Goal: Task Accomplishment & Management: Manage account settings

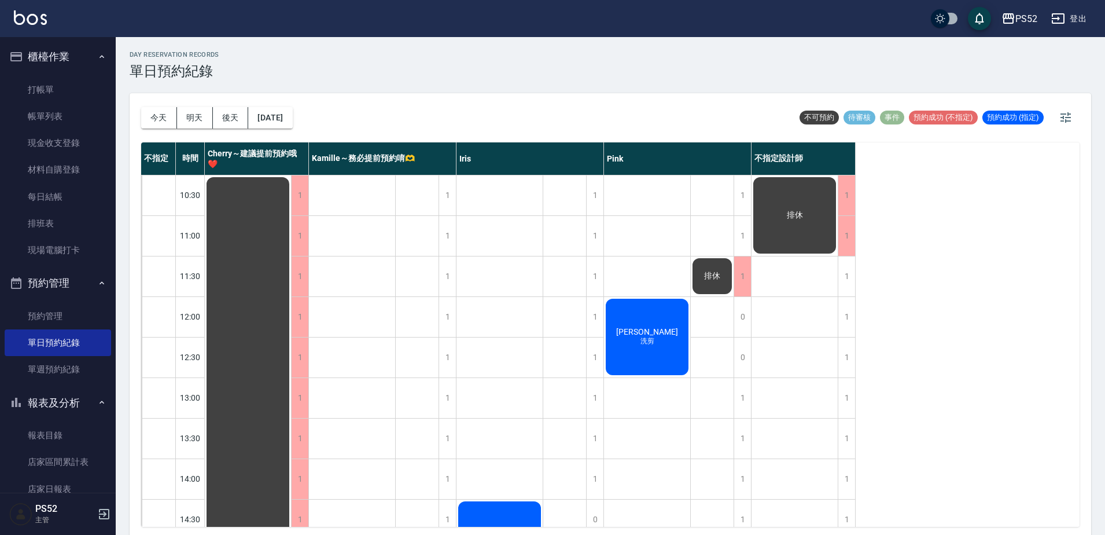
scroll to position [469, 0]
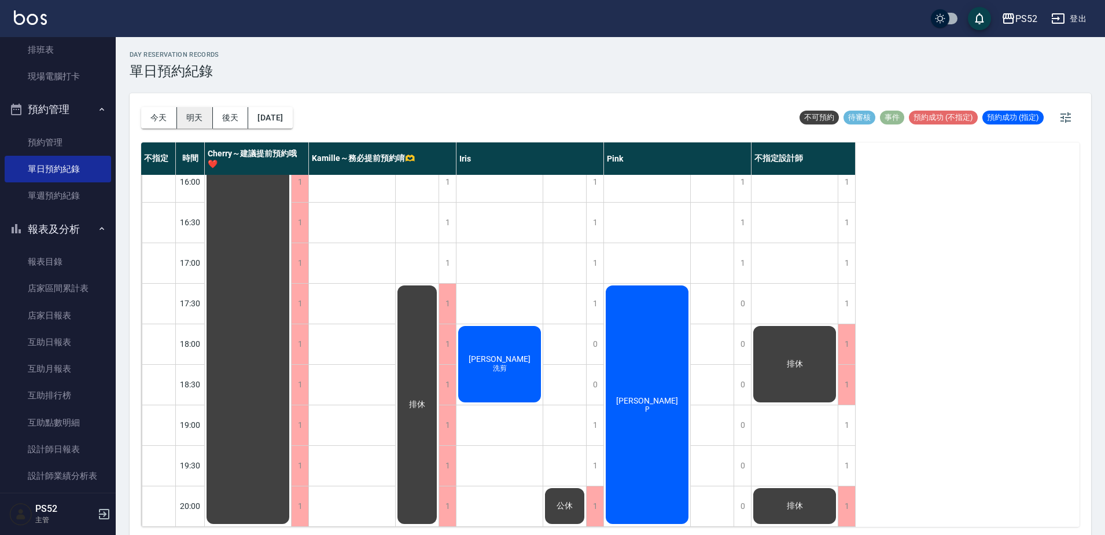
click at [190, 111] on button "明天" at bounding box center [195, 117] width 36 height 21
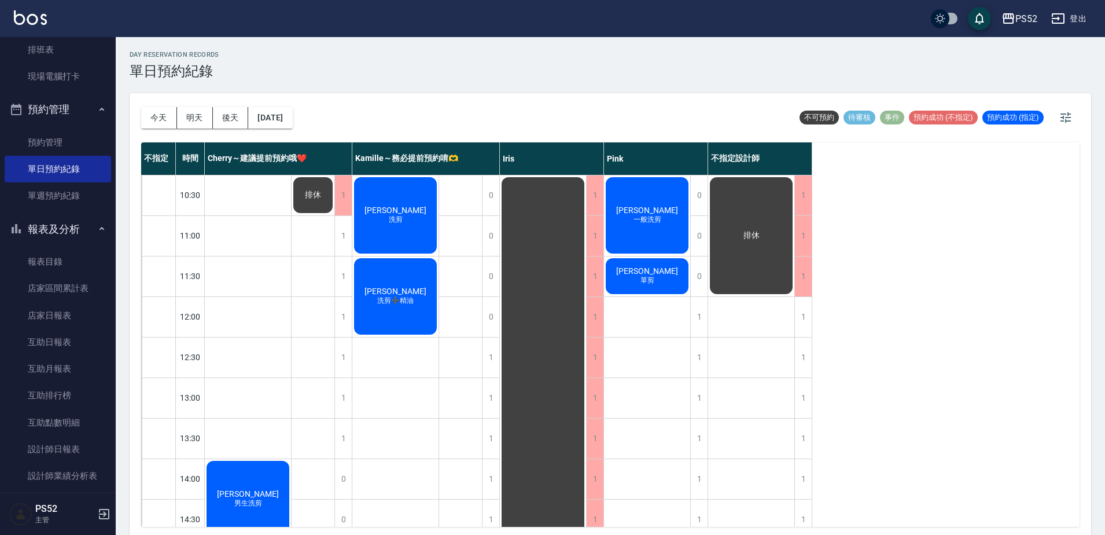
click at [941, 351] on div "不指定 時間 Cherry～建議提前預約哦❤️ Kamille～務必提前預約唷🫶 Iris Pink 不指定設計師 10:30 11:00 11:30 12:…" at bounding box center [610, 334] width 938 height 384
click at [46, 109] on button "預約管理" at bounding box center [58, 109] width 106 height 30
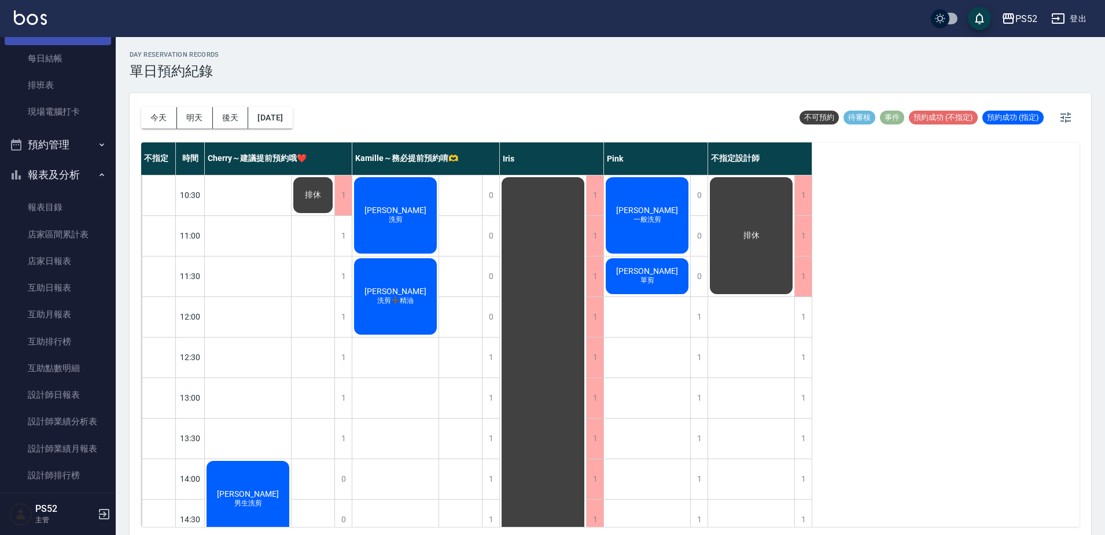
scroll to position [58, 0]
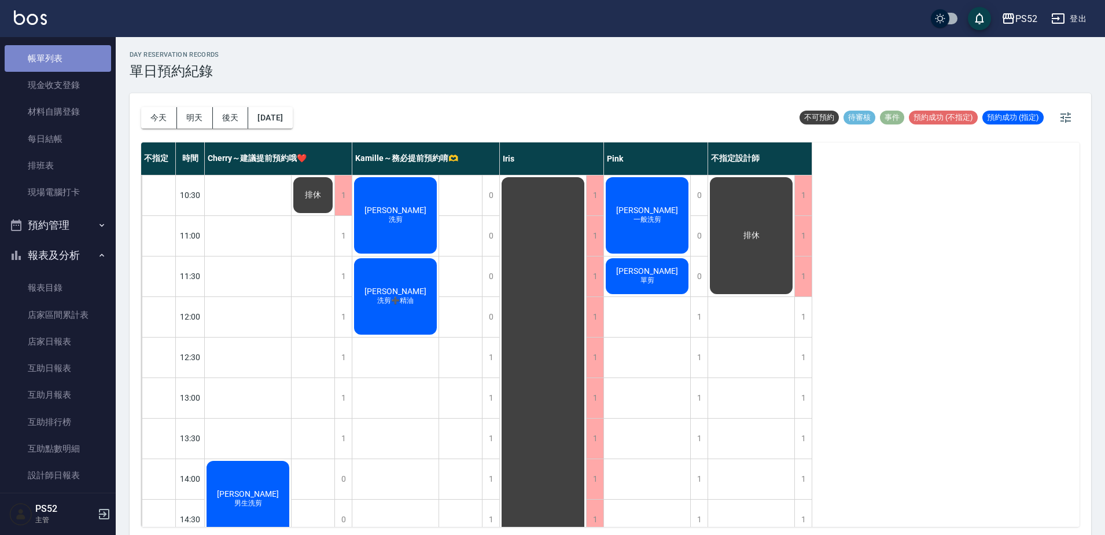
click at [57, 61] on link "帳單列表" at bounding box center [58, 58] width 106 height 27
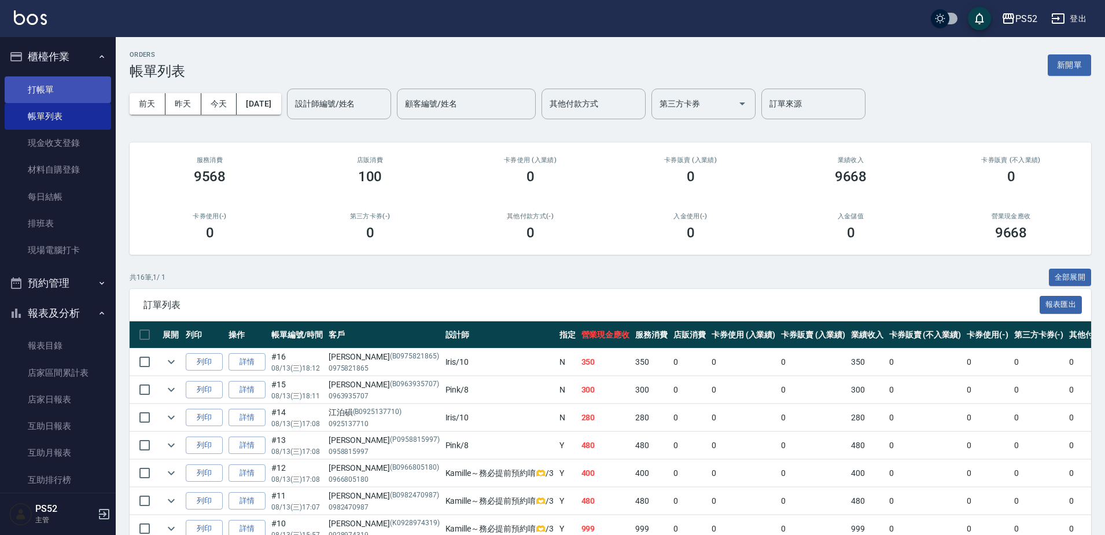
click at [69, 100] on link "打帳單" at bounding box center [58, 89] width 106 height 27
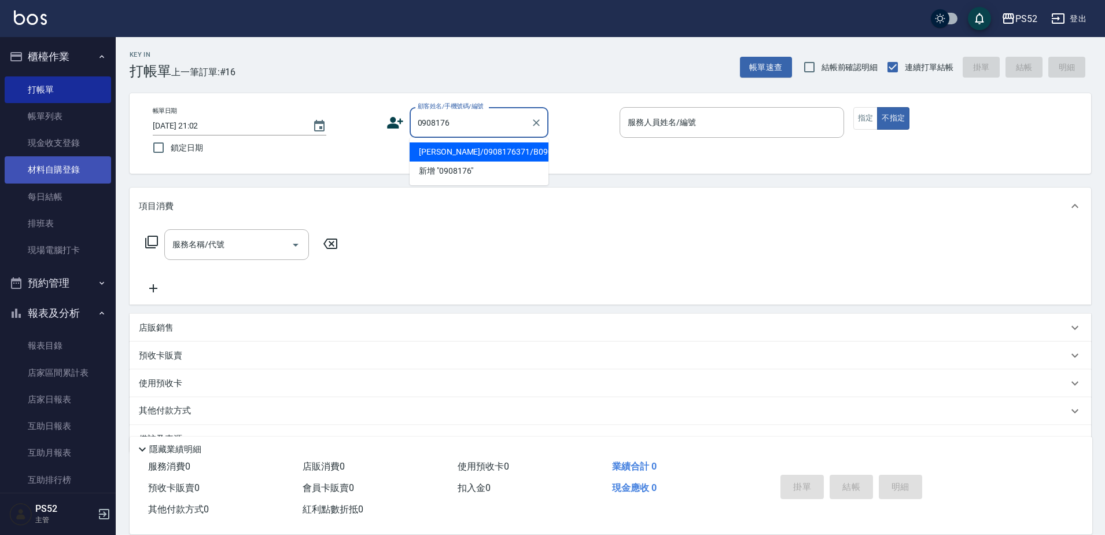
type input "劉澔謙/0908176371/B0908176371"
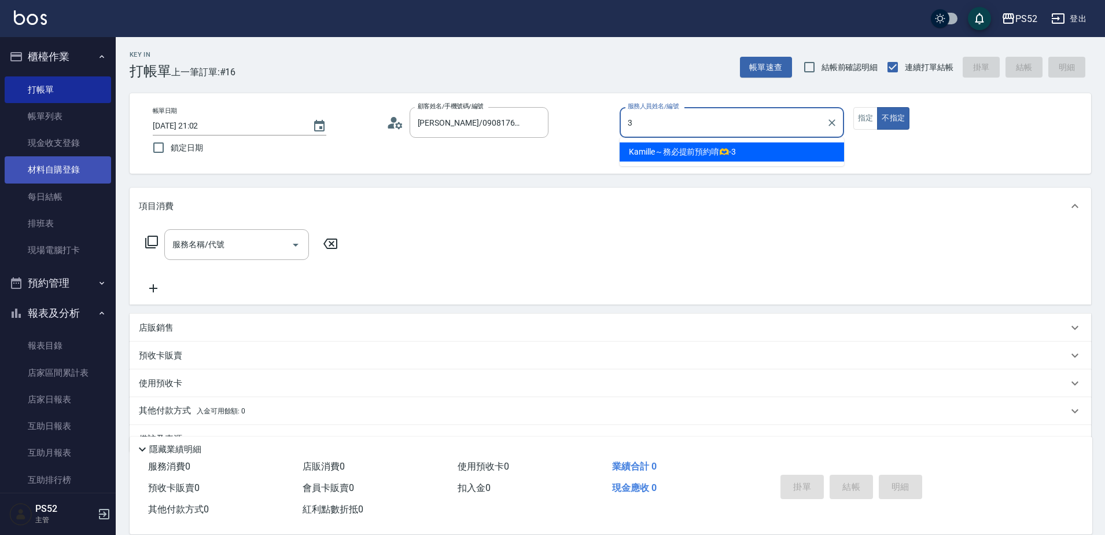
type input "Kamille～務必提前預約唷🫶-3"
type button "false"
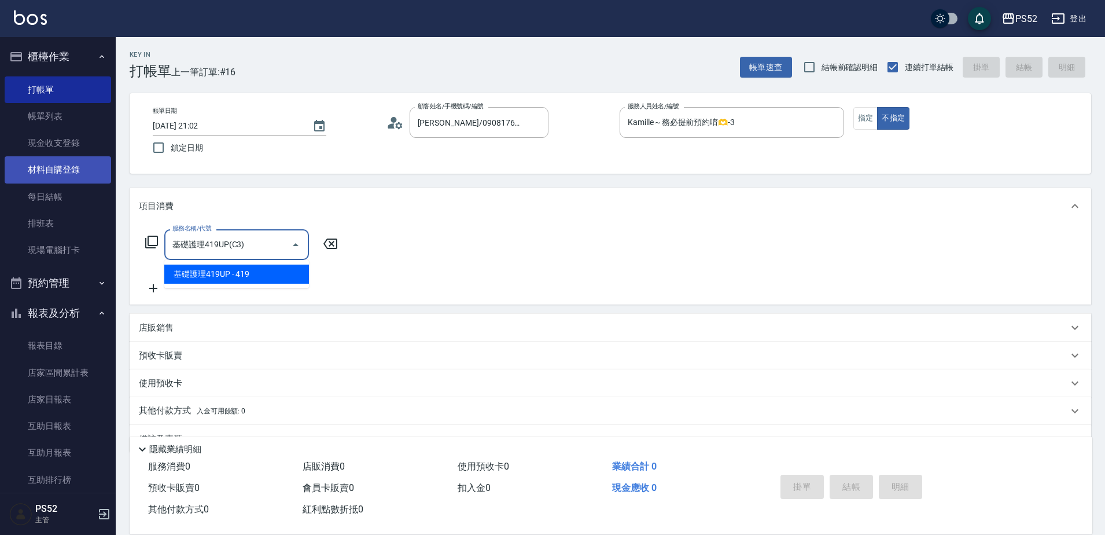
type input "基礎護理419UP(C3)"
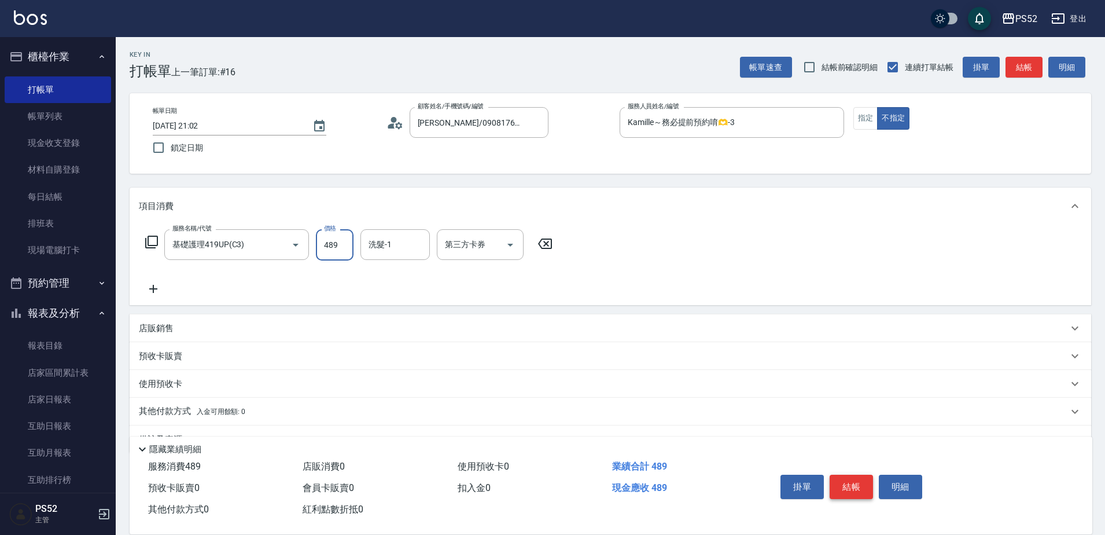
type input "489"
click at [855, 481] on button "結帳" at bounding box center [851, 486] width 43 height 24
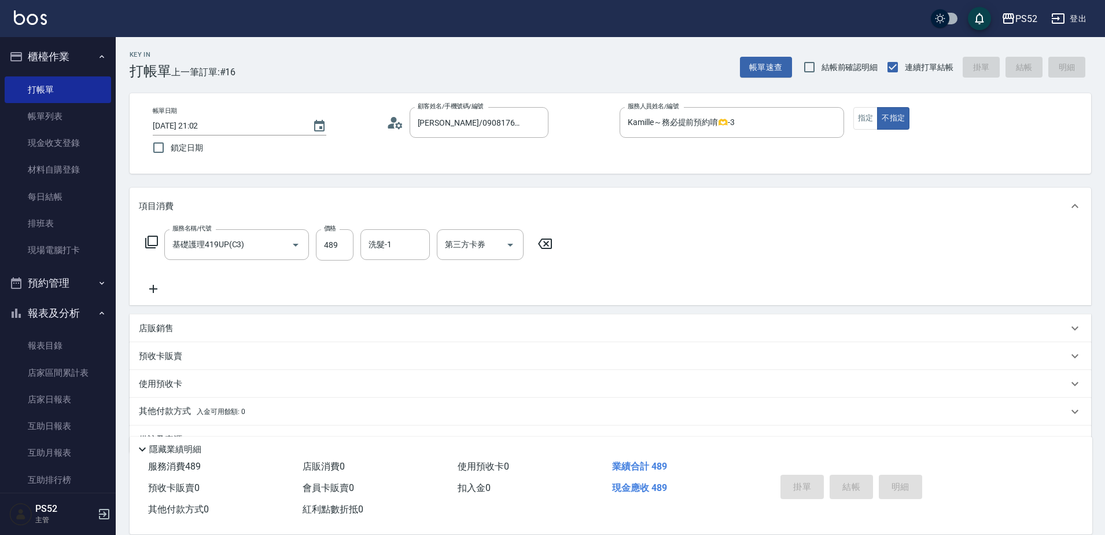
type input "2025/08/13 21:03"
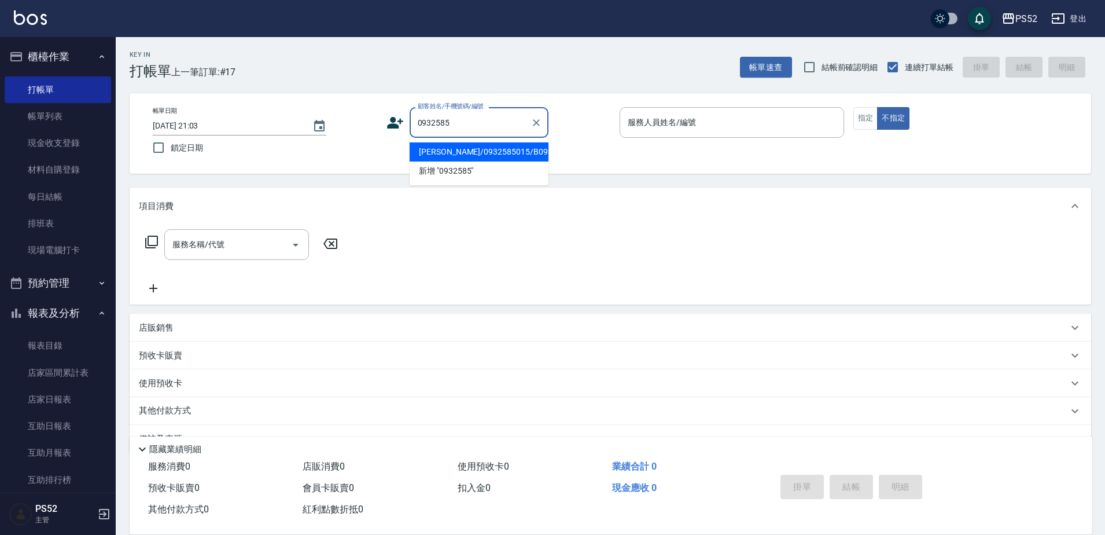
type input "柯美君/0932585015/B0932585015"
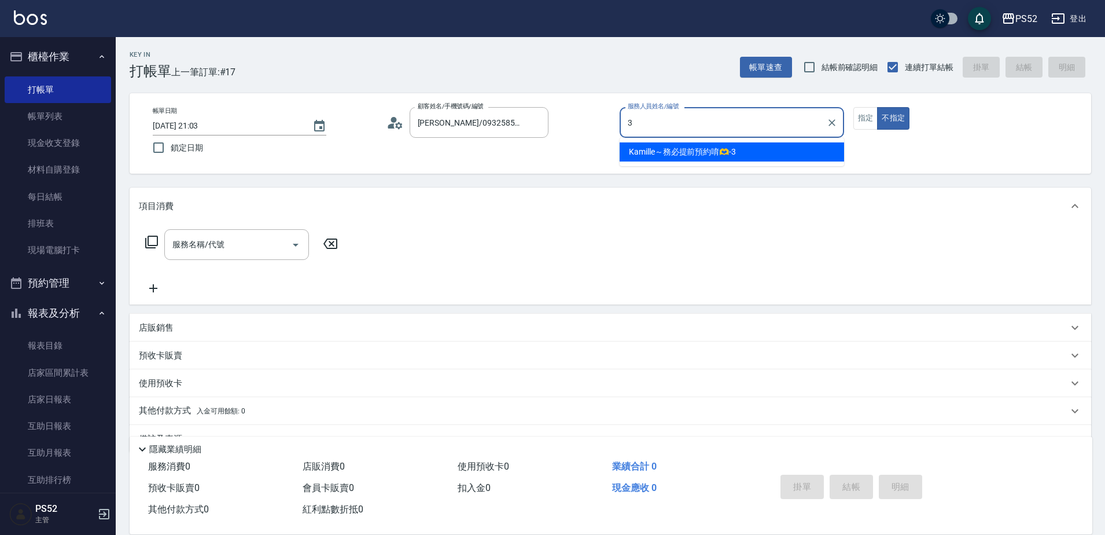
type input "Kamille～務必提前預約唷🫶-3"
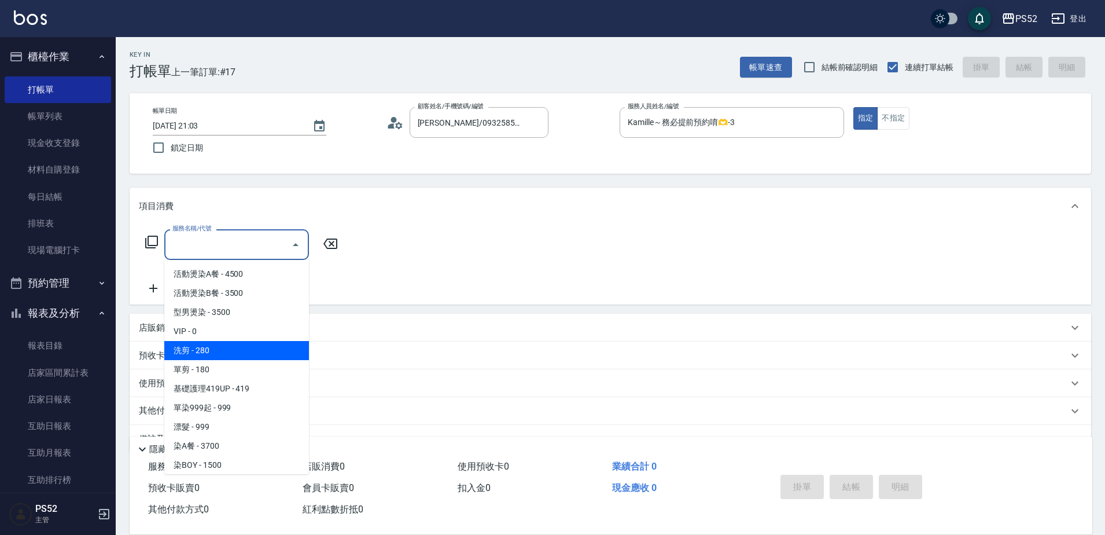
type input "洗剪(C1)"
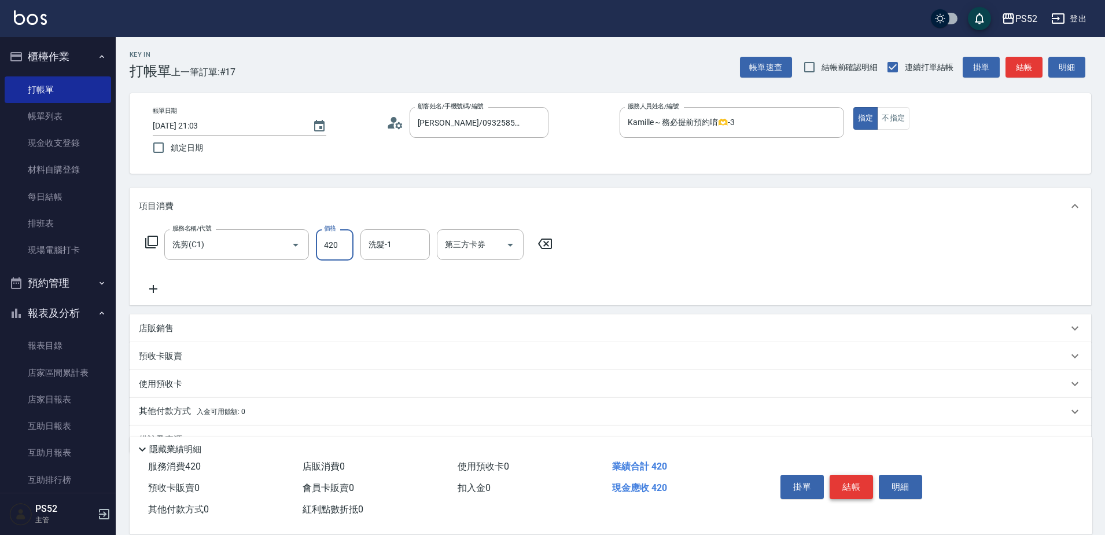
type input "420"
click at [855, 481] on button "結帳" at bounding box center [851, 486] width 43 height 24
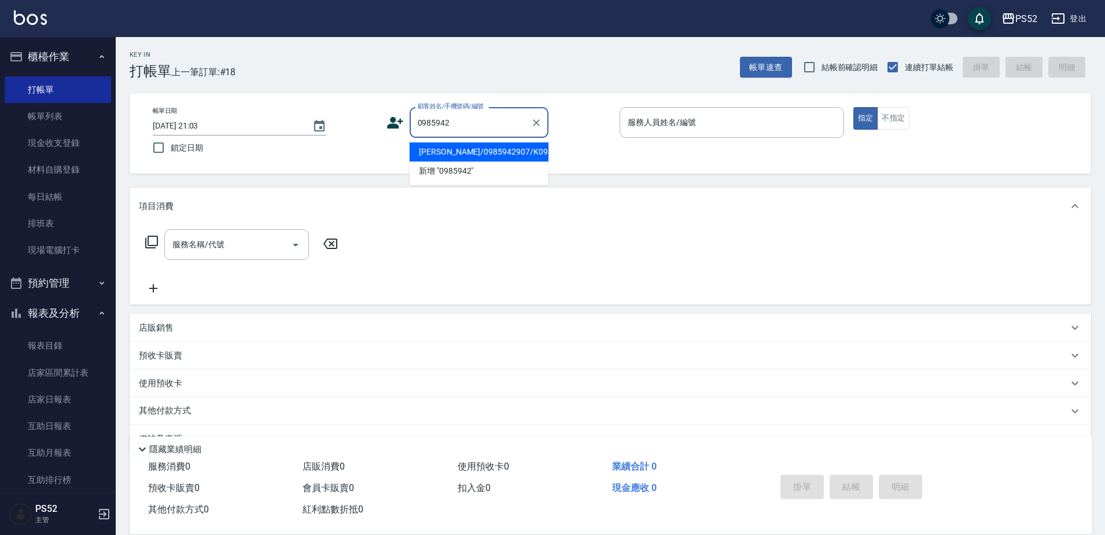
click at [502, 156] on li "莊美雪/0985942907/K0985942907" at bounding box center [479, 151] width 139 height 19
type input "莊美雪/0985942907/K0985942907"
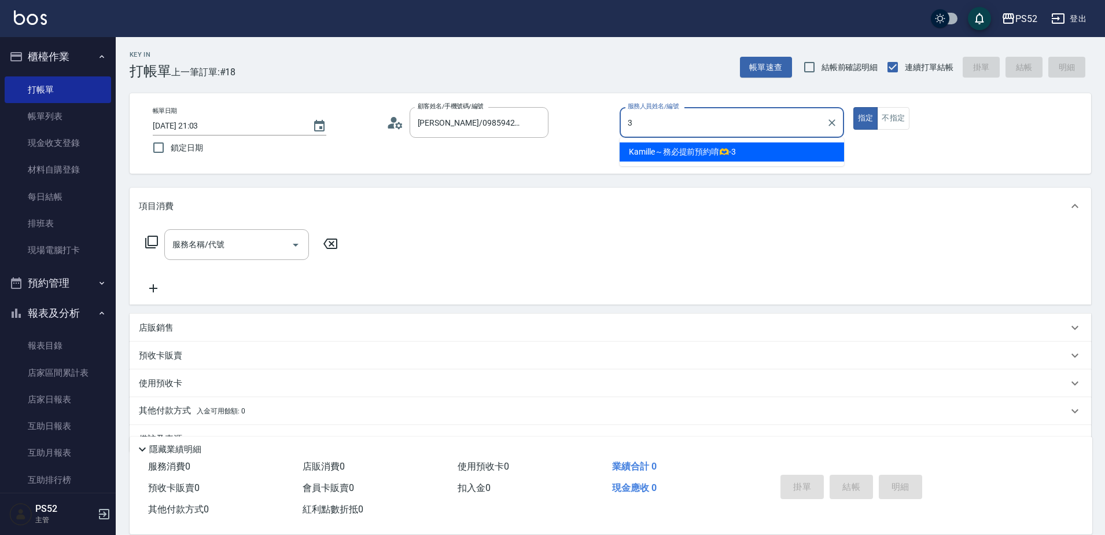
type input "Kamille～務必提前預約唷🫶-3"
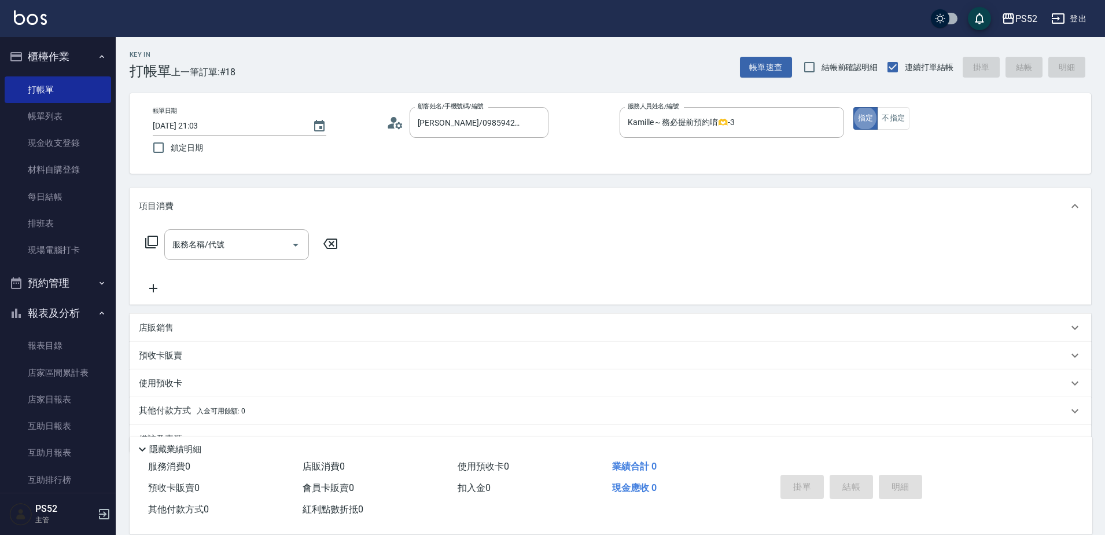
type button "true"
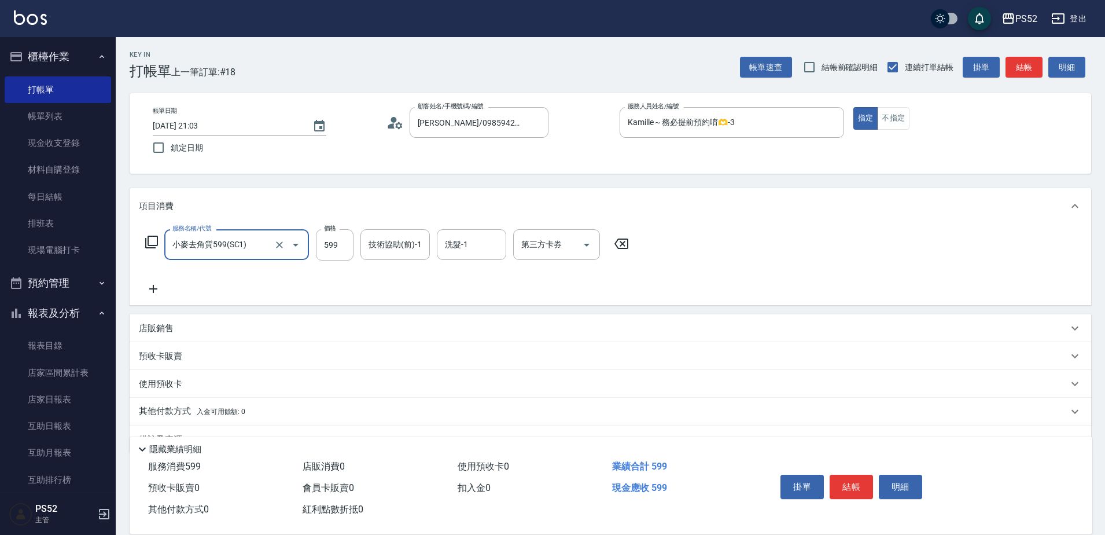
type input "小麥去角質599(SC1)"
type input "999"
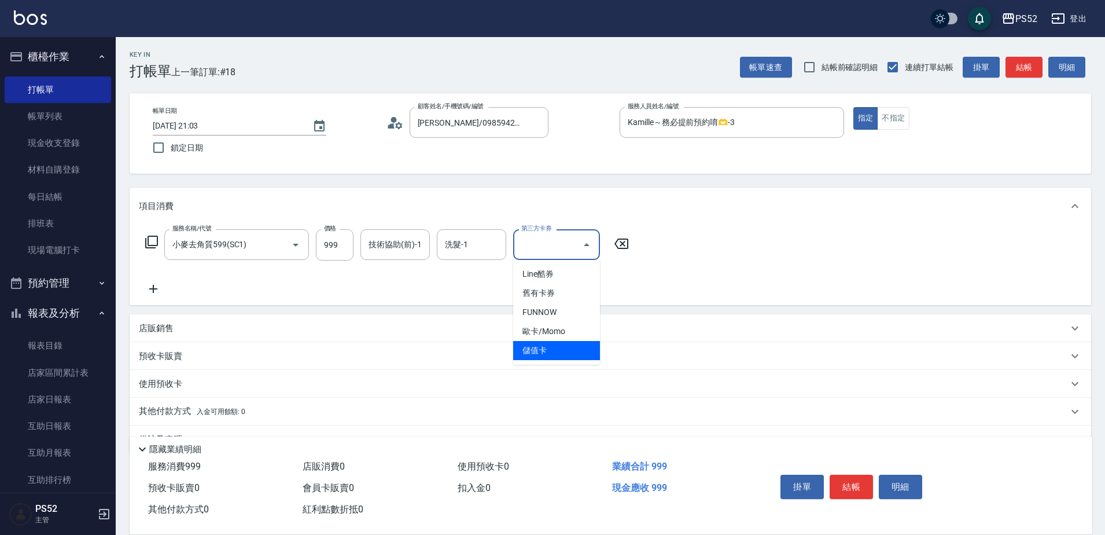
type input "儲值卡"
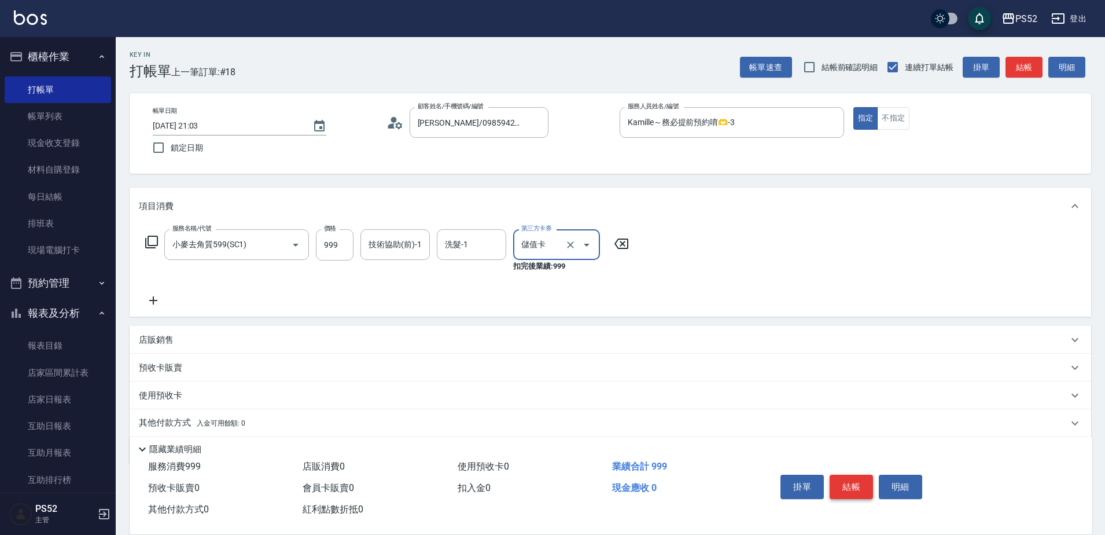
click at [835, 474] on button "結帳" at bounding box center [851, 486] width 43 height 24
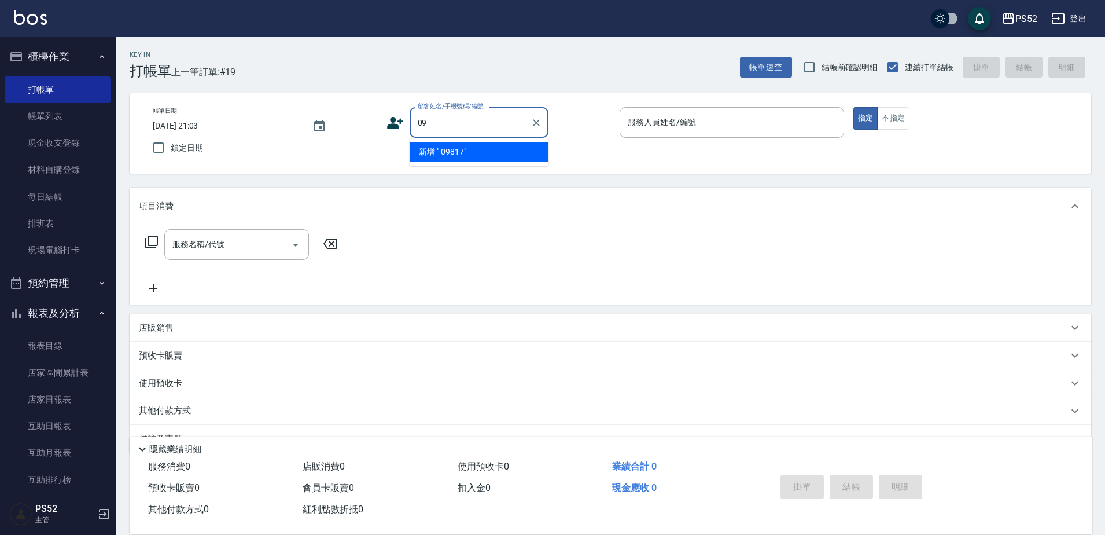
type input "0"
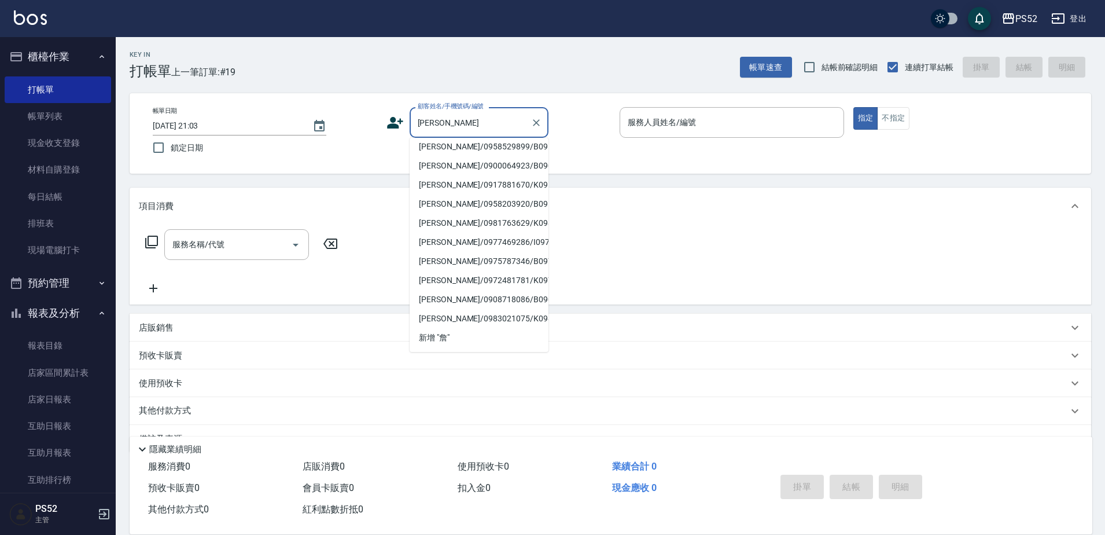
scroll to position [308, 0]
click at [503, 233] on li "詹靖霆/0981763629/K0981763629" at bounding box center [479, 222] width 139 height 19
type input "詹靖霆/0981763629/K0981763629"
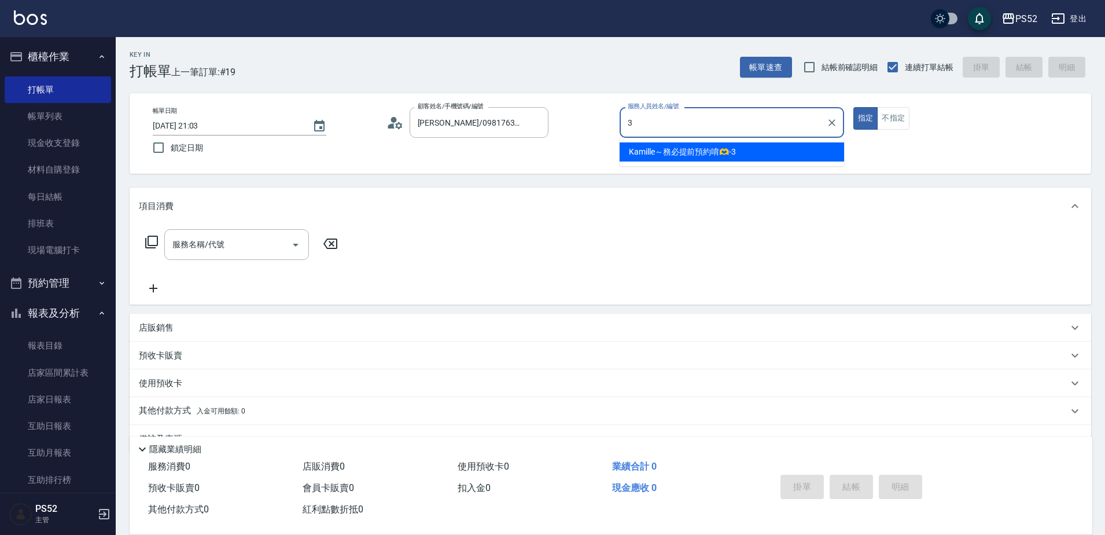
type input "Kamille～務必提前預約唷🫶-3"
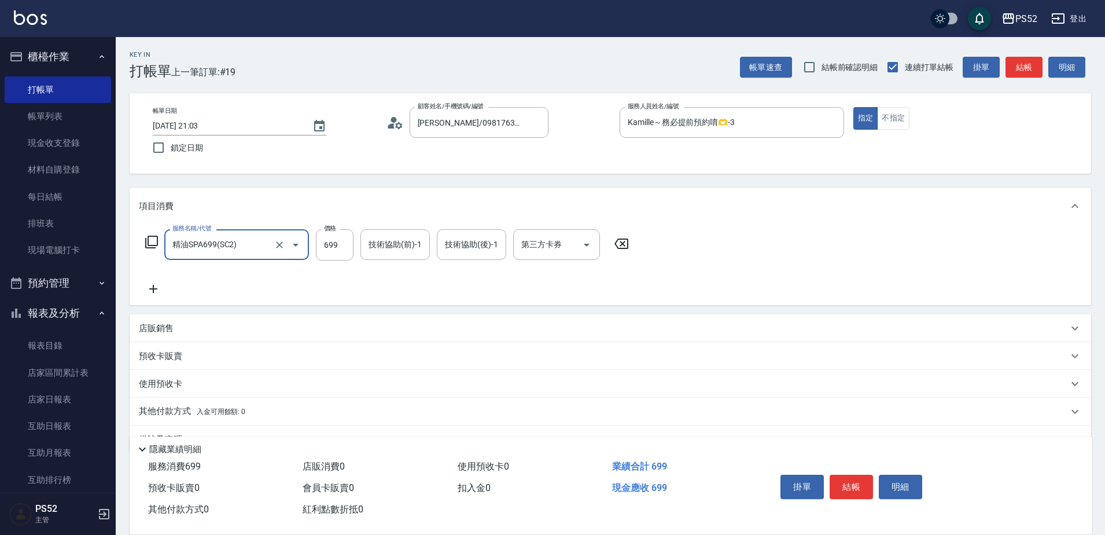
type input "精油SPA699(SC2)"
click at [848, 494] on div "掛單 結帳 明細" at bounding box center [851, 488] width 151 height 36
click at [850, 483] on button "結帳" at bounding box center [851, 486] width 43 height 24
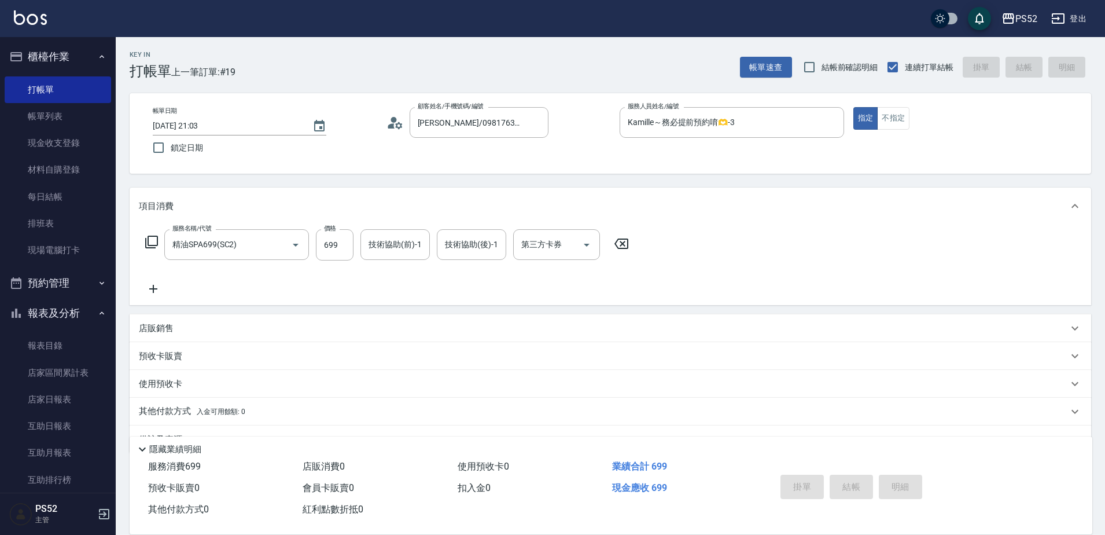
type input "2025/08/13 21:04"
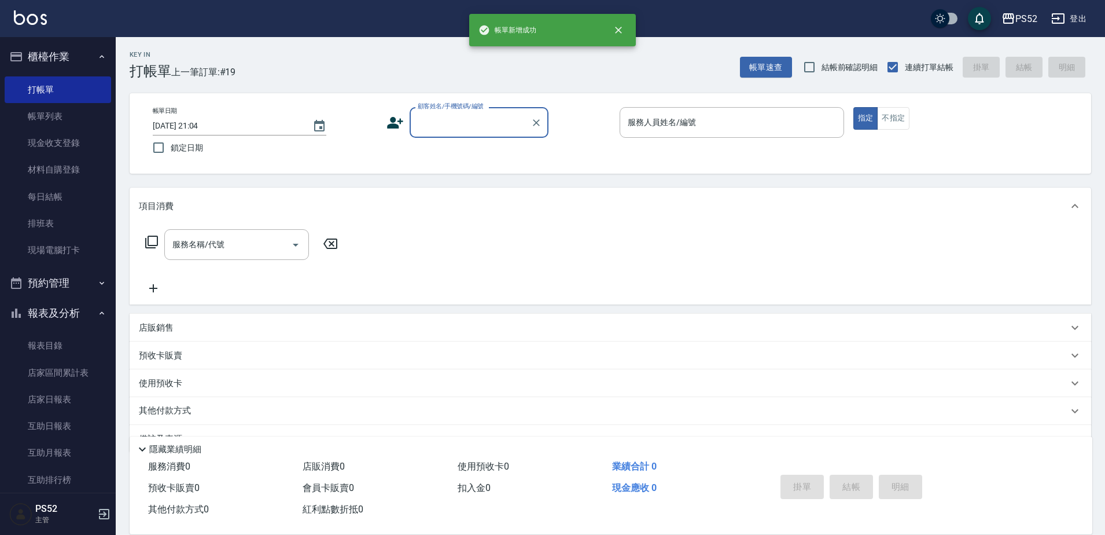
scroll to position [0, 0]
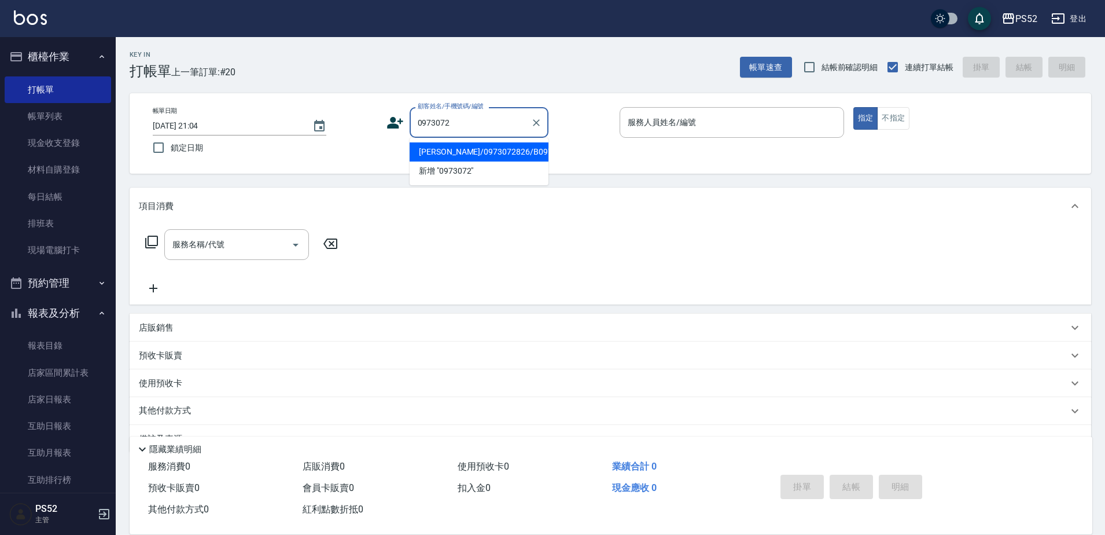
click at [521, 161] on li "李祐誠/0973072826/B0973072826" at bounding box center [479, 151] width 139 height 19
type input "李祐誠/0973072826/B0973072826"
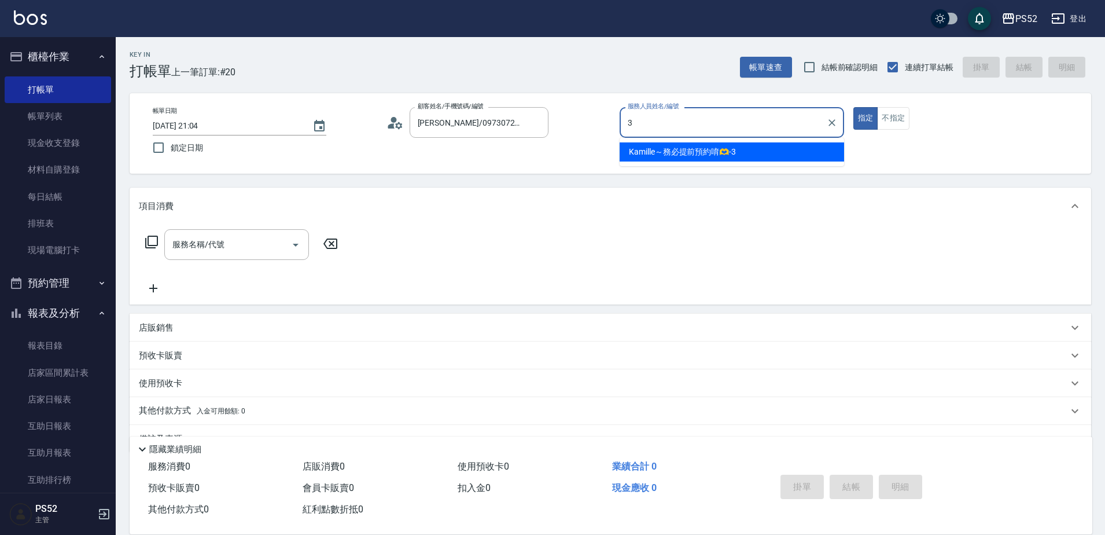
type input "Kamille～務必提前預約唷🫶-3"
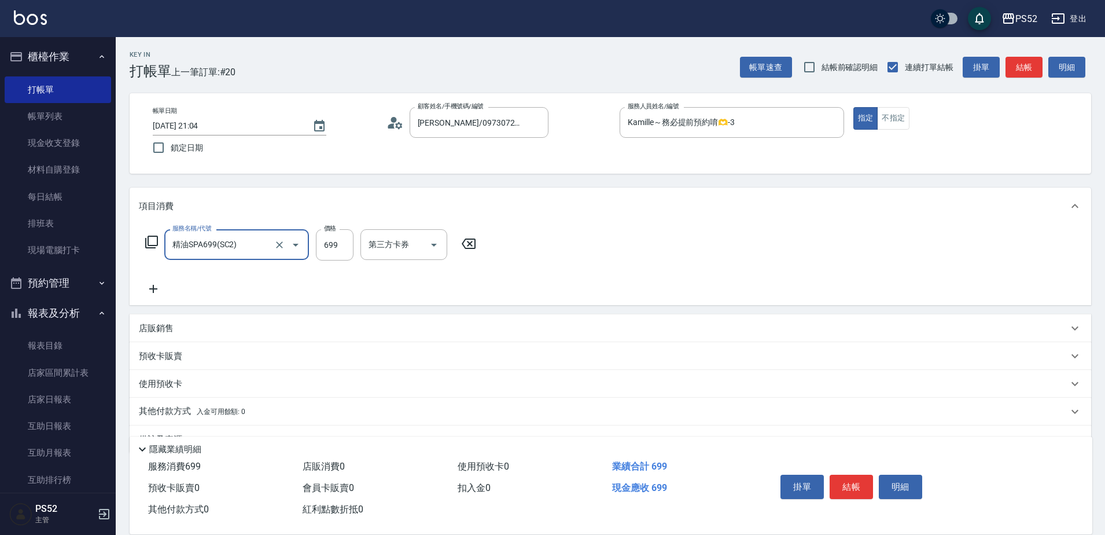
type input "精油SPA699(SC2)"
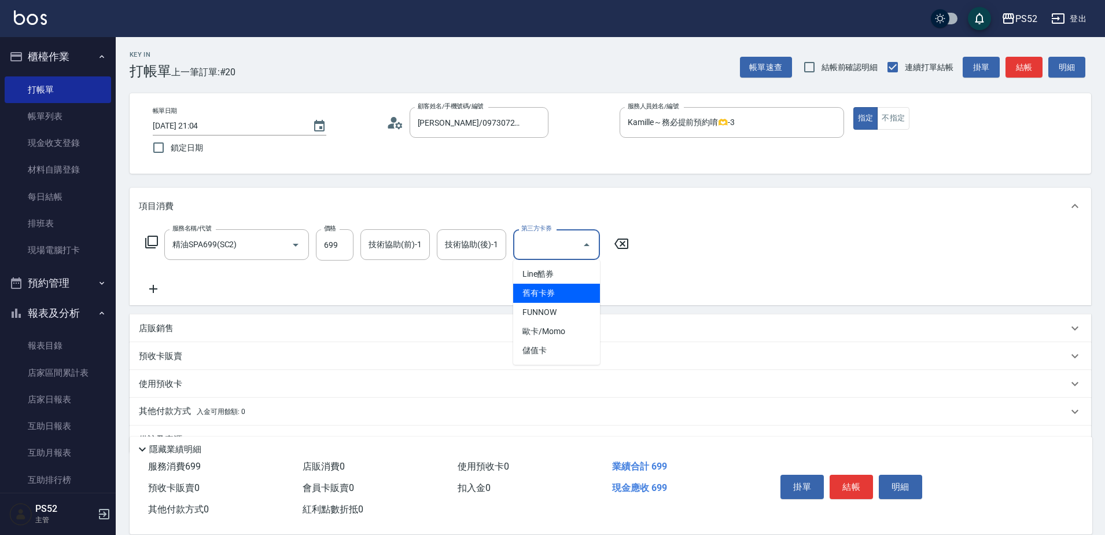
click at [152, 290] on icon at bounding box center [153, 289] width 29 height 14
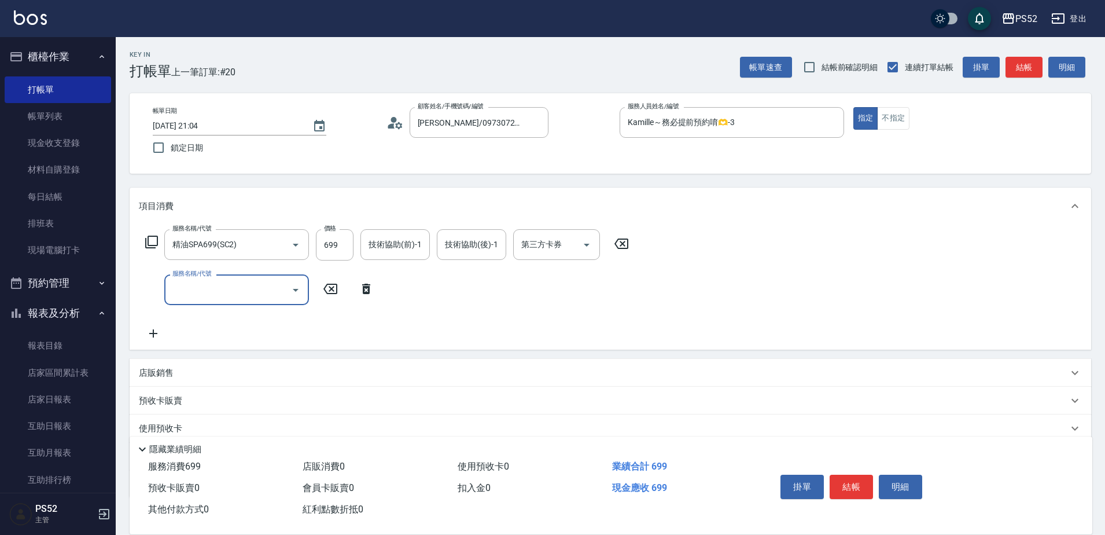
click at [174, 293] on input "服務名稱/代號" at bounding box center [228, 289] width 117 height 20
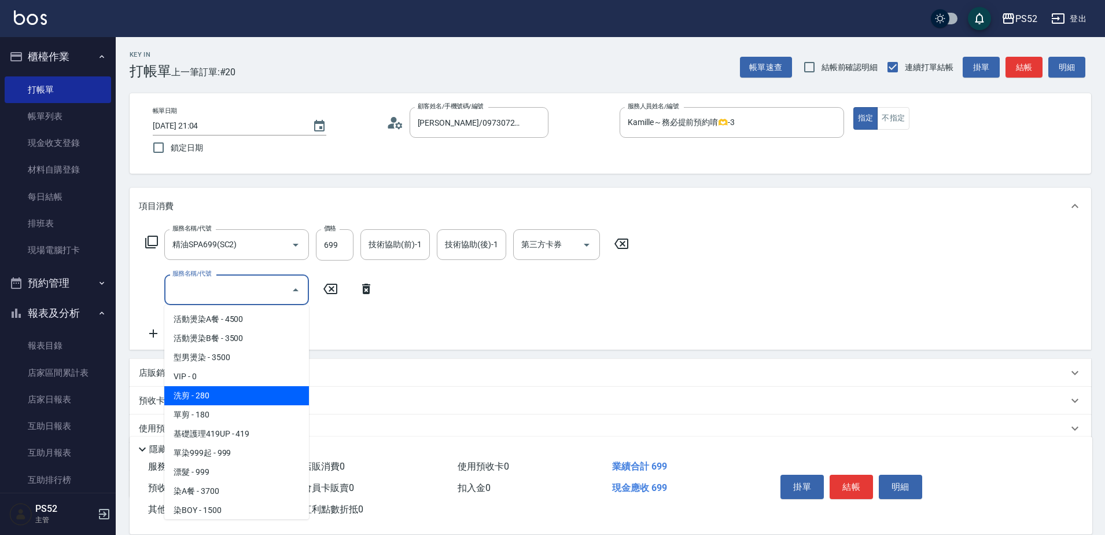
click at [215, 404] on span "洗剪 - 280" at bounding box center [236, 395] width 145 height 19
type input "洗剪(C1)"
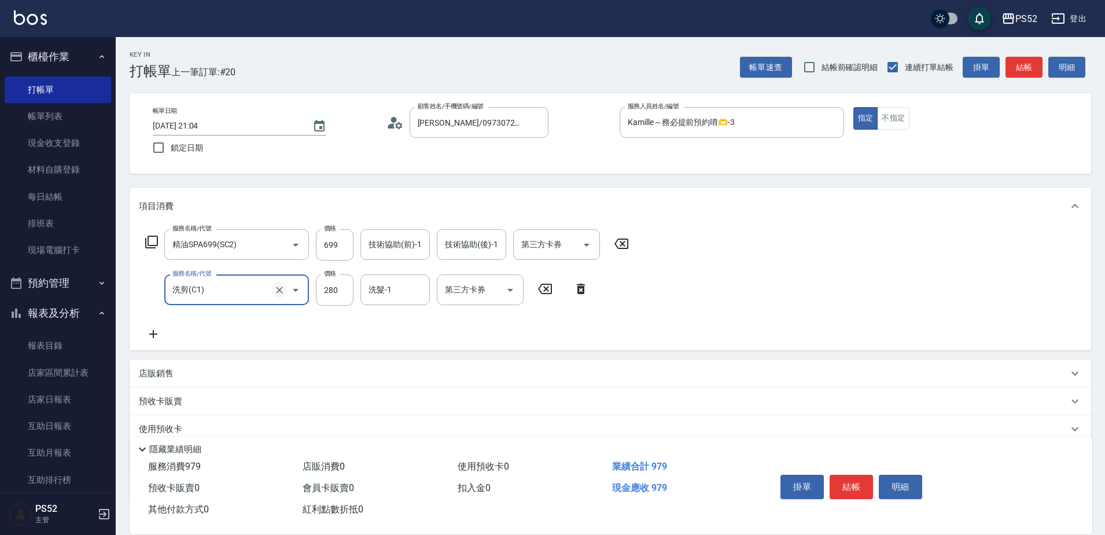
click at [278, 291] on icon "Clear" at bounding box center [279, 289] width 7 height 7
click at [304, 294] on button "Open" at bounding box center [295, 290] width 19 height 19
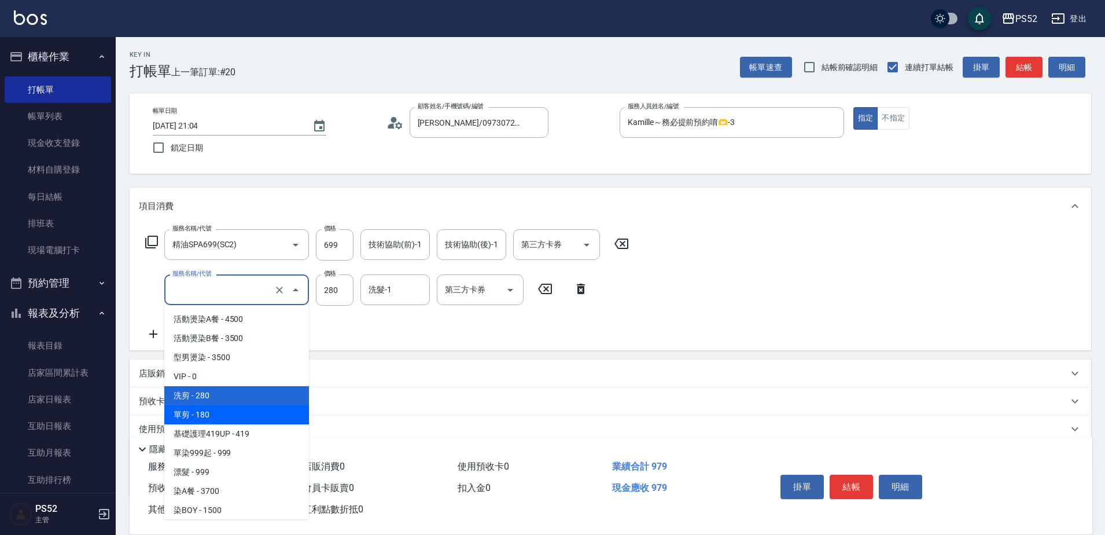
click at [242, 419] on span "單剪 - 180" at bounding box center [236, 414] width 145 height 19
type input "單剪(C2)"
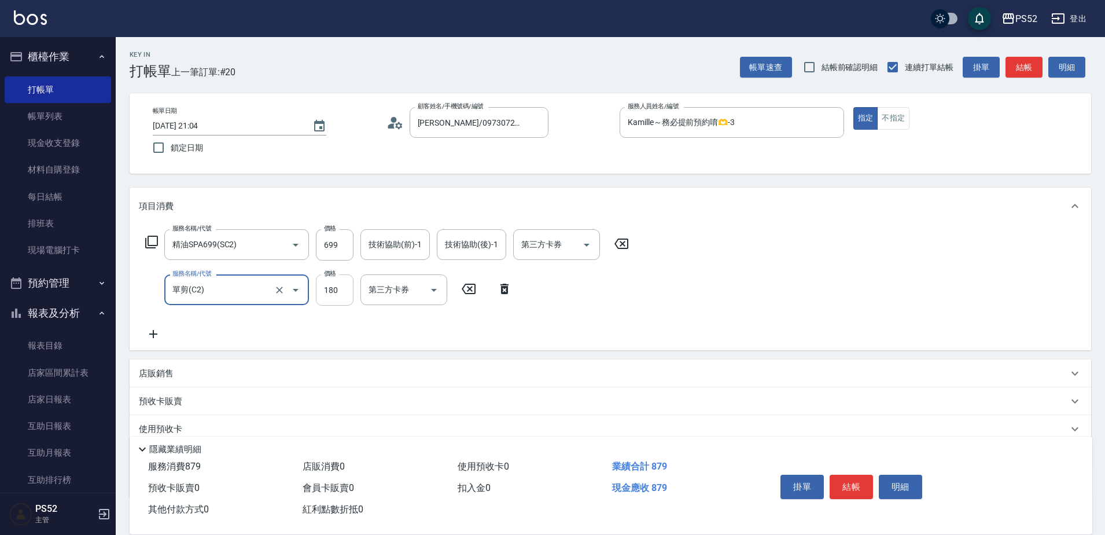
click at [333, 290] on input "180" at bounding box center [335, 289] width 38 height 31
type input "300"
click at [871, 488] on button "結帳" at bounding box center [851, 486] width 43 height 24
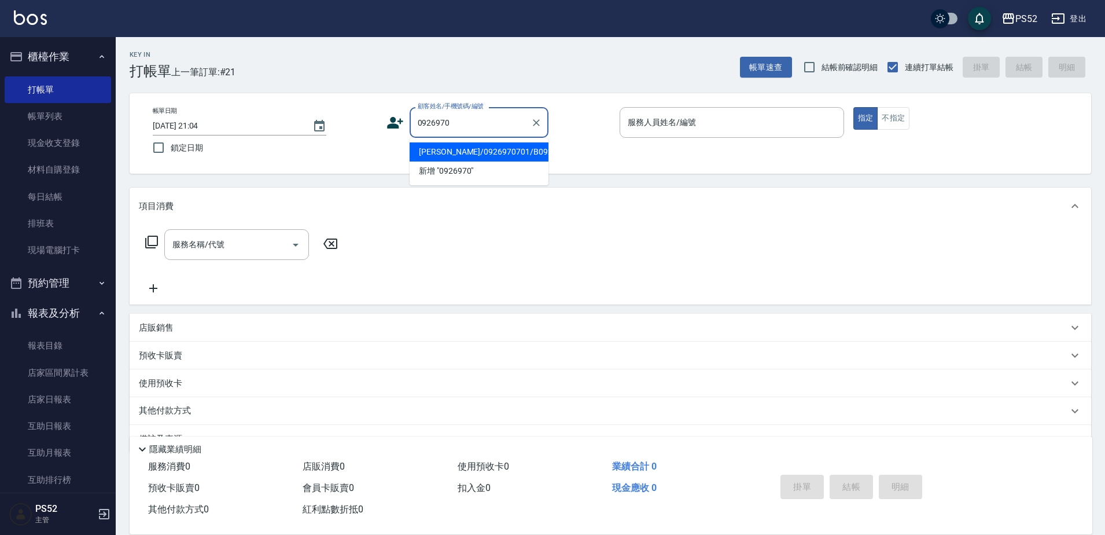
type input "陳聖翰/0926970701/B0926970701"
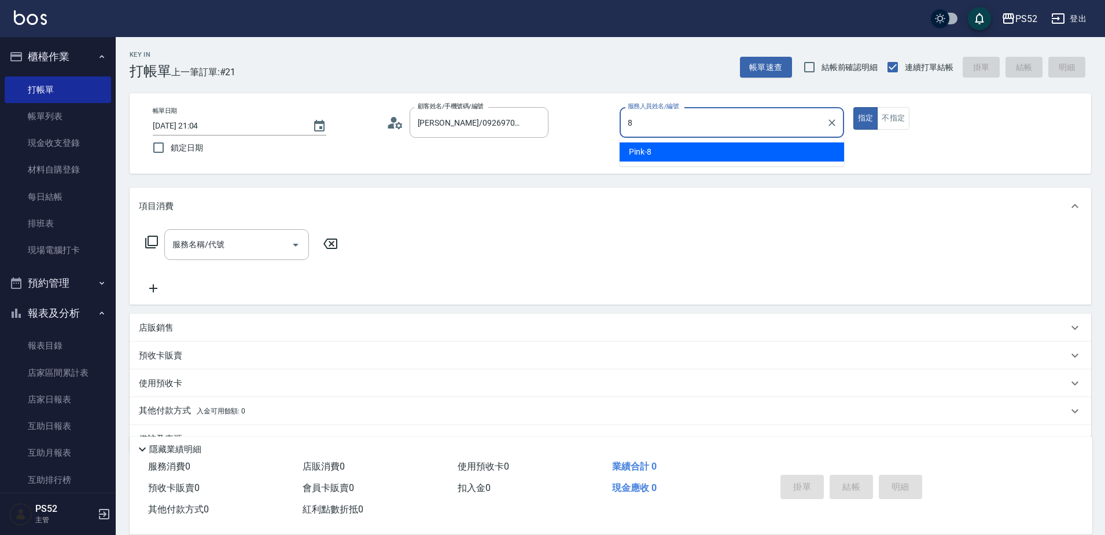
type input "Pink-8"
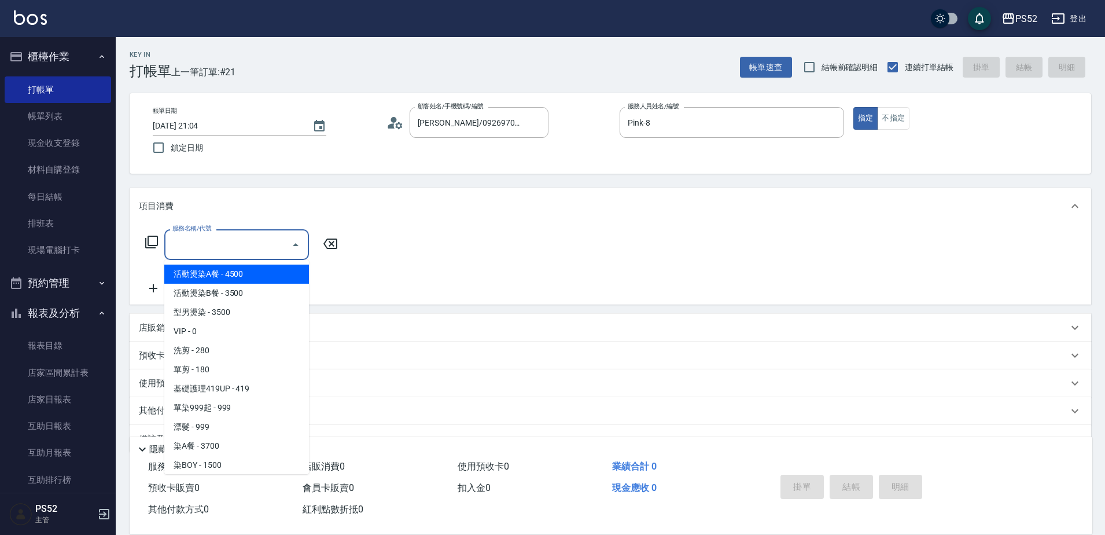
click at [270, 248] on input "服務名稱/代號" at bounding box center [228, 244] width 117 height 20
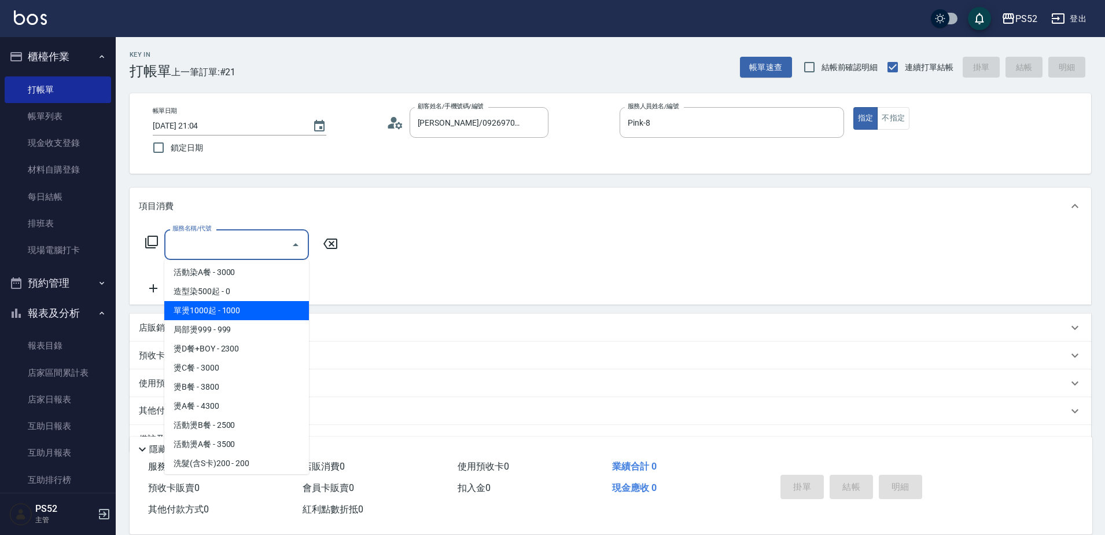
scroll to position [270, 0]
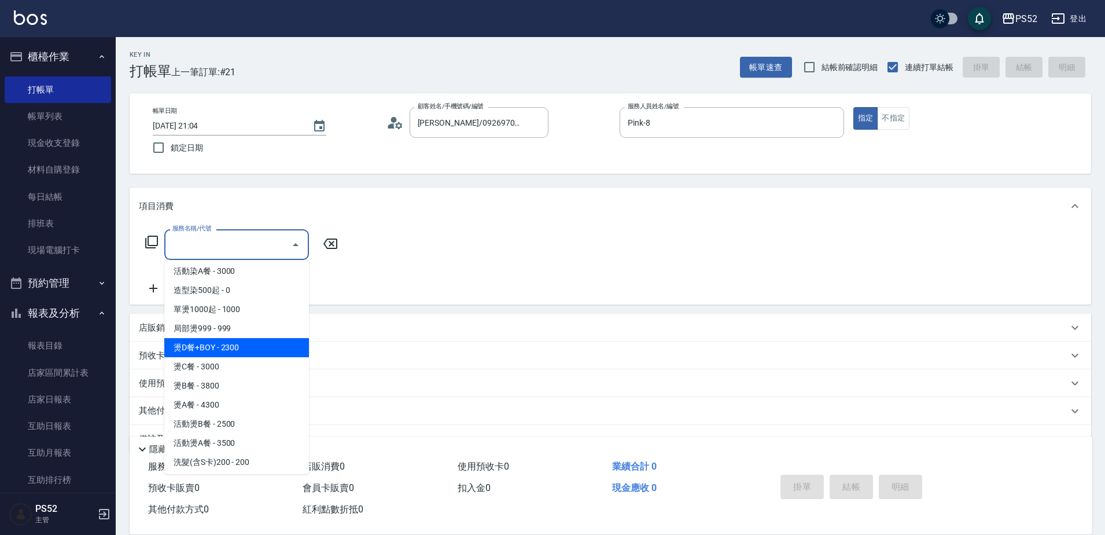
click at [241, 349] on span "燙D餐+BOY - 2300" at bounding box center [236, 347] width 145 height 19
type input "燙D餐+BOY(P3)"
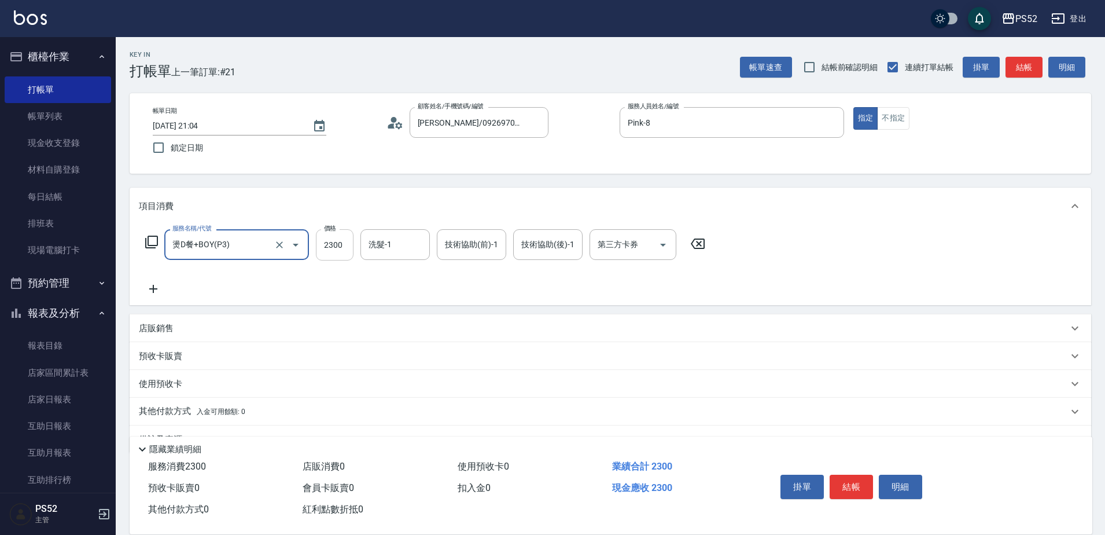
click at [332, 253] on input "2300" at bounding box center [335, 244] width 38 height 31
type input "2500"
click at [856, 474] on button "結帳" at bounding box center [851, 486] width 43 height 24
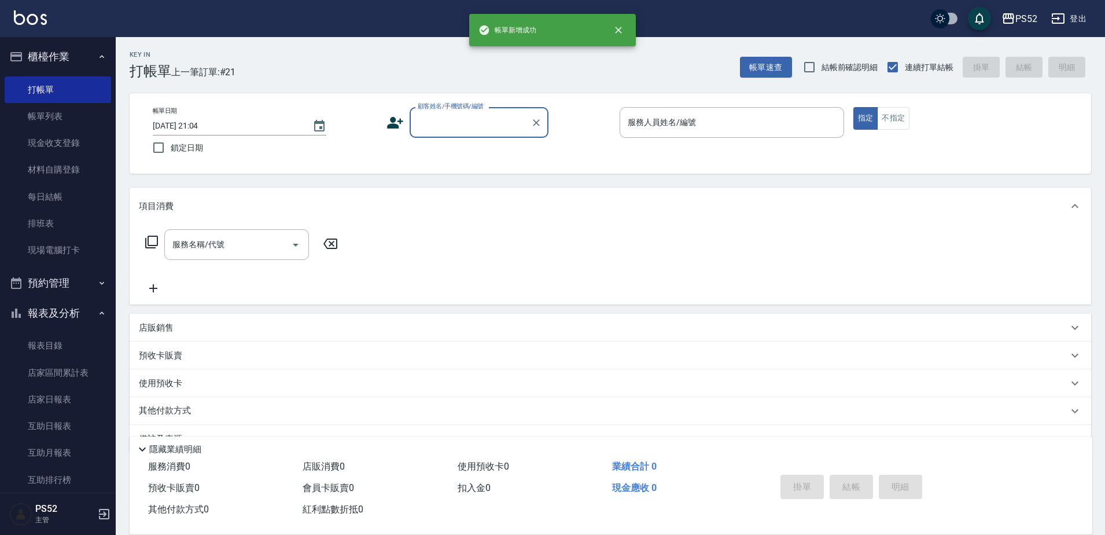
scroll to position [0, 0]
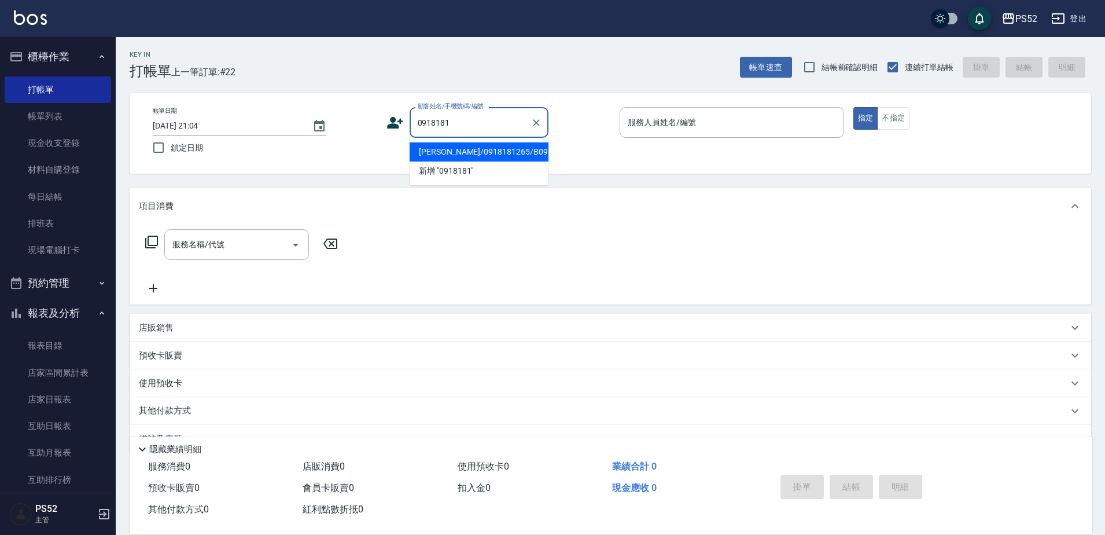
click at [502, 159] on li "陳威宇/0918181265/B0918181265" at bounding box center [479, 151] width 139 height 19
type input "陳威宇/0918181265/B0918181265"
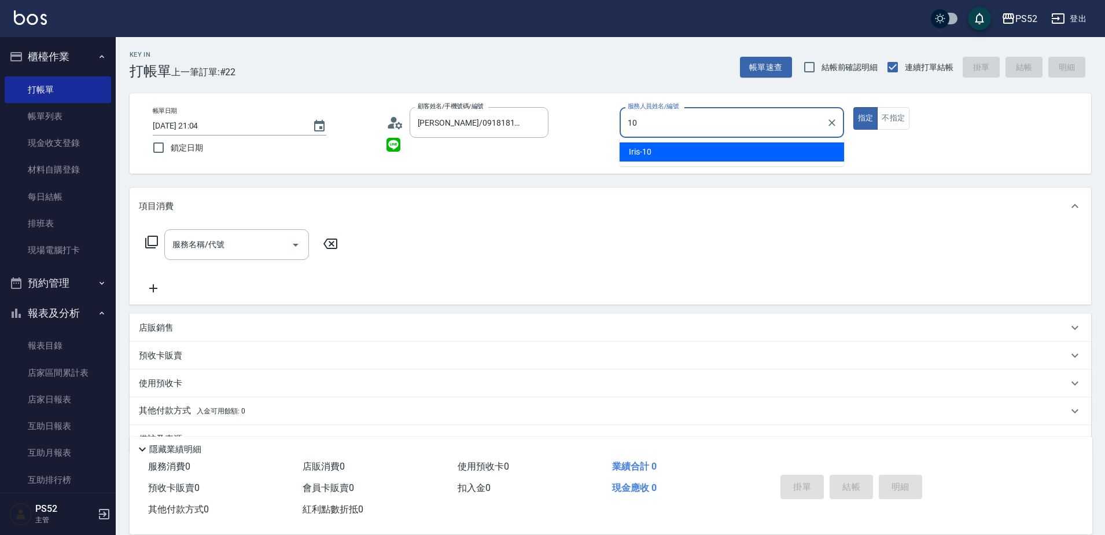
type input "Iris-10"
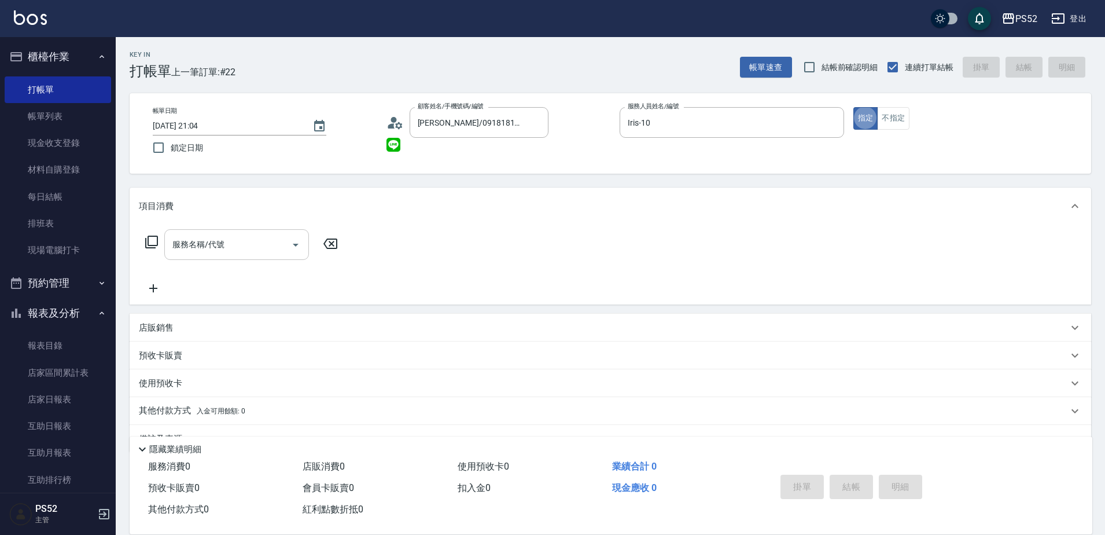
click at [231, 232] on div "服務名稱/代號" at bounding box center [236, 244] width 145 height 31
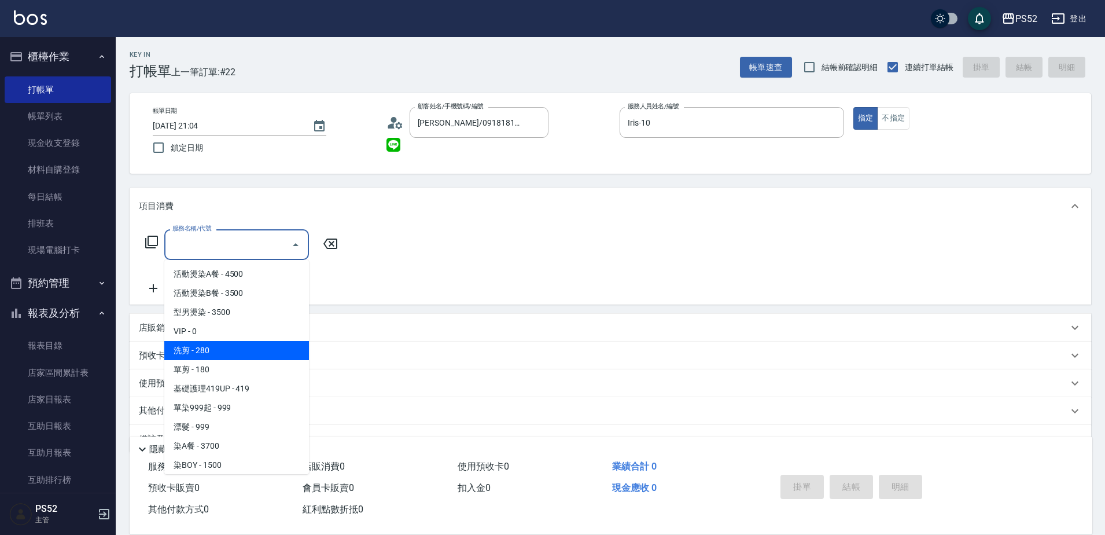
click at [221, 352] on span "洗剪 - 280" at bounding box center [236, 350] width 145 height 19
type input "洗剪(C1)"
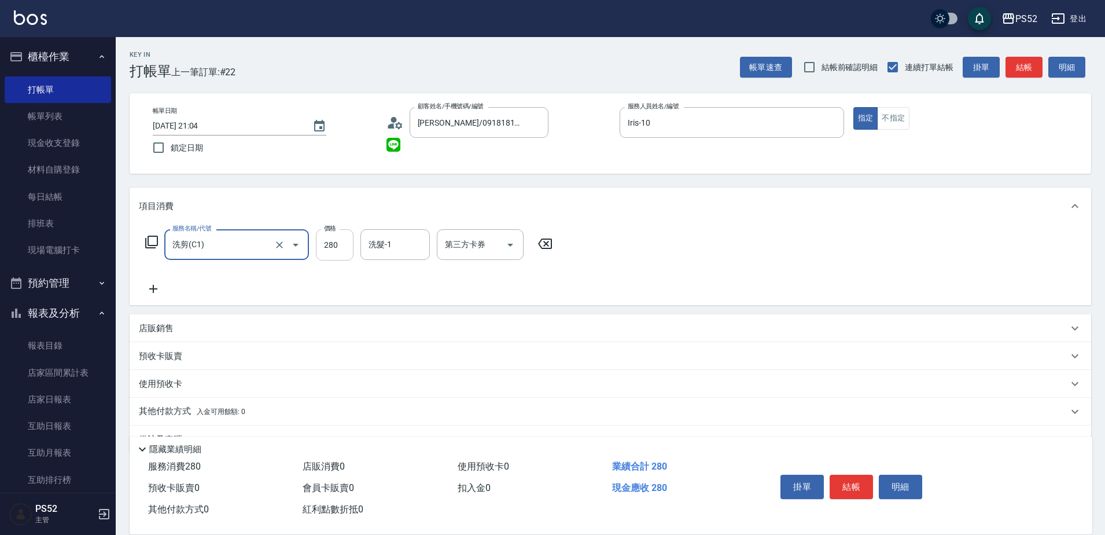
click at [322, 246] on input "280" at bounding box center [335, 244] width 38 height 31
type input "315"
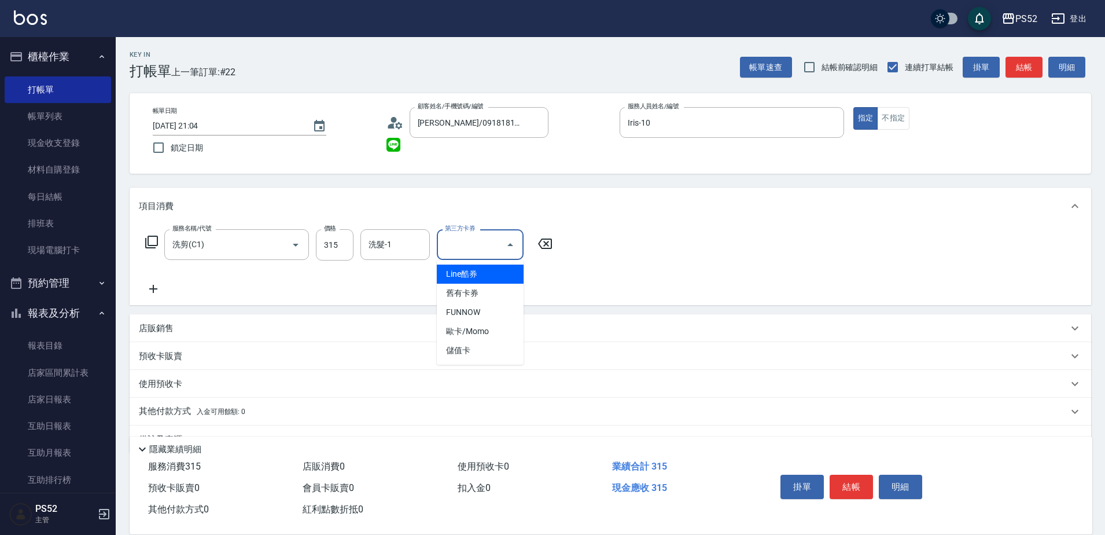
click at [448, 252] on input "第三方卡券" at bounding box center [471, 244] width 59 height 20
click at [463, 346] on span "儲值卡" at bounding box center [480, 350] width 87 height 19
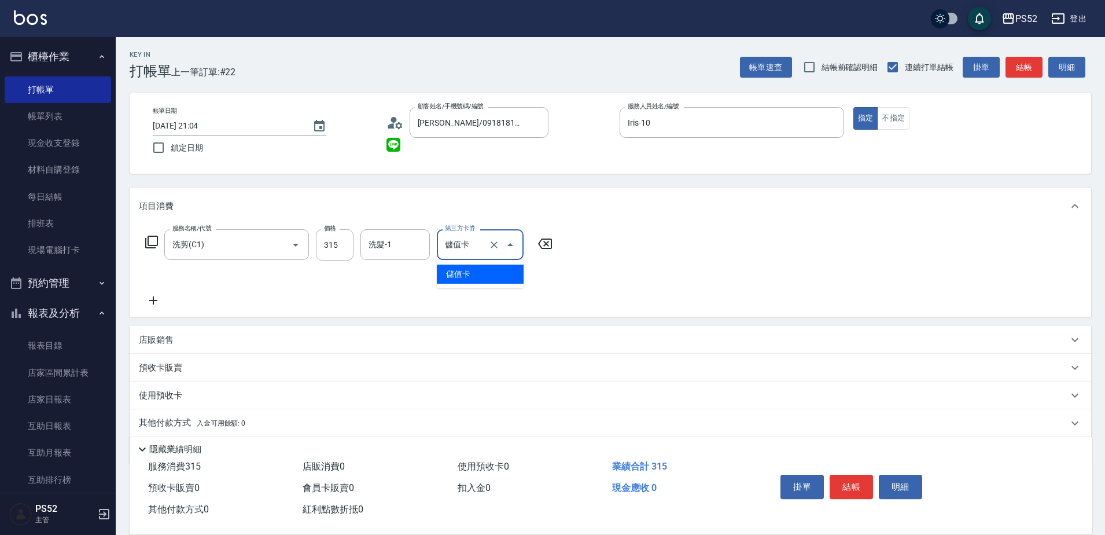
type input "儲值卡"
click at [605, 274] on div "服務名稱/代號 洗剪(C1) 服務名稱/代號 價格 315 價格 洗髮-1 洗髮-1 第三方卡券 儲值卡 第三方卡券 扣完後業績: 315" at bounding box center [611, 270] width 962 height 92
click at [837, 487] on button "結帳" at bounding box center [851, 486] width 43 height 24
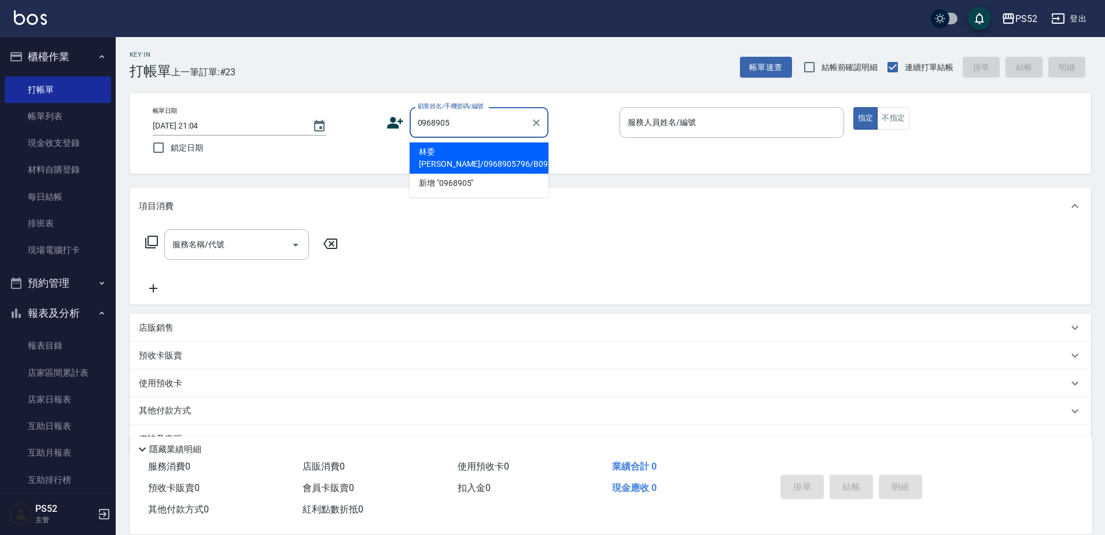
click at [496, 168] on li "林委璁/0968905796/B0968905796" at bounding box center [479, 157] width 139 height 31
type input "林委璁/0968905796/B0968905796"
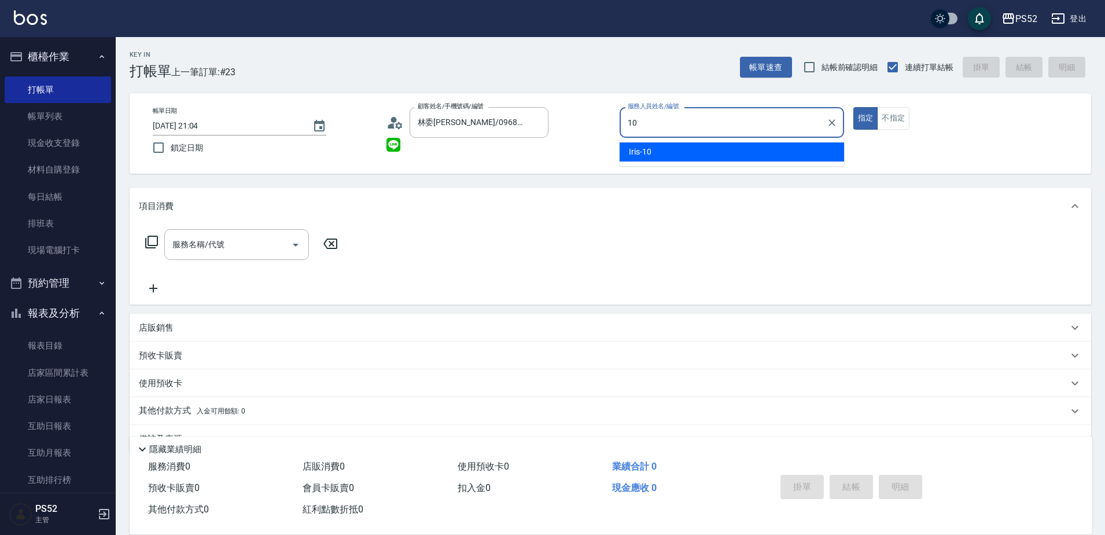
type input "Iris-10"
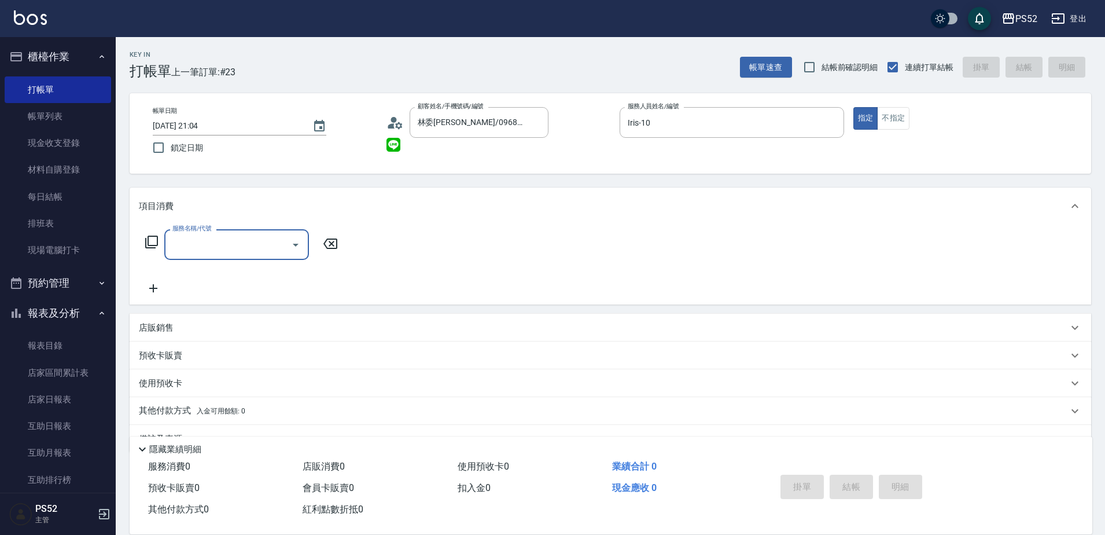
click at [278, 248] on input "服務名稱/代號" at bounding box center [228, 244] width 117 height 20
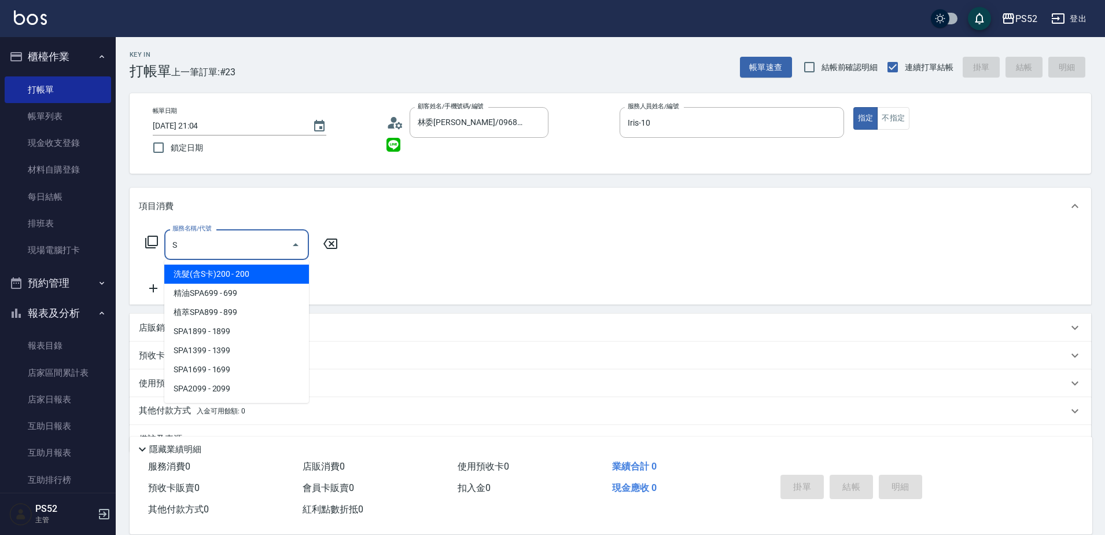
type input "S5"
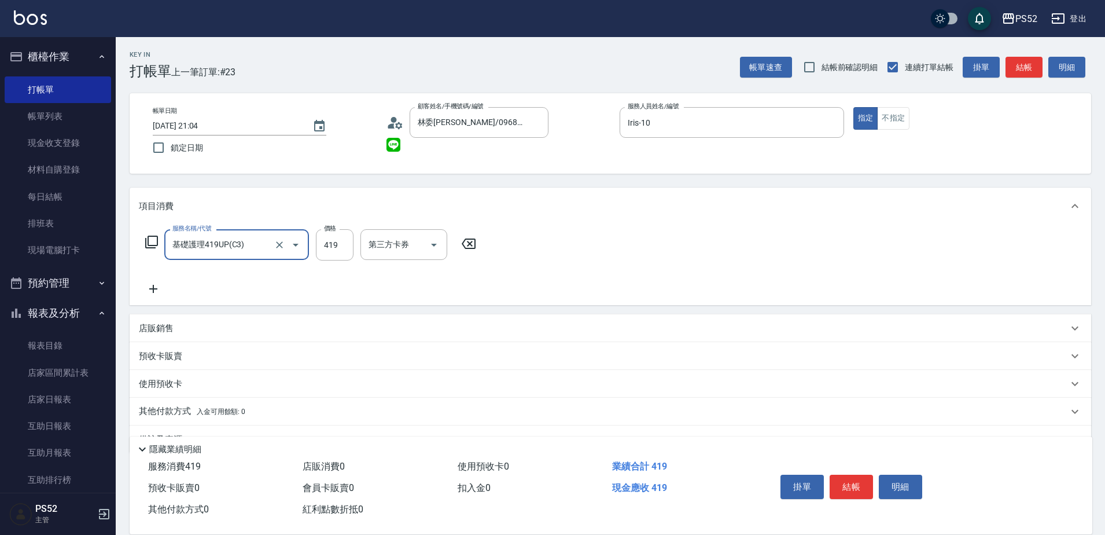
type input "基礎護理419UP(C3)"
click at [283, 250] on icon "Clear" at bounding box center [280, 245] width 12 height 12
type input "350"
type input "洗髮300元(S4)"
type input "350"
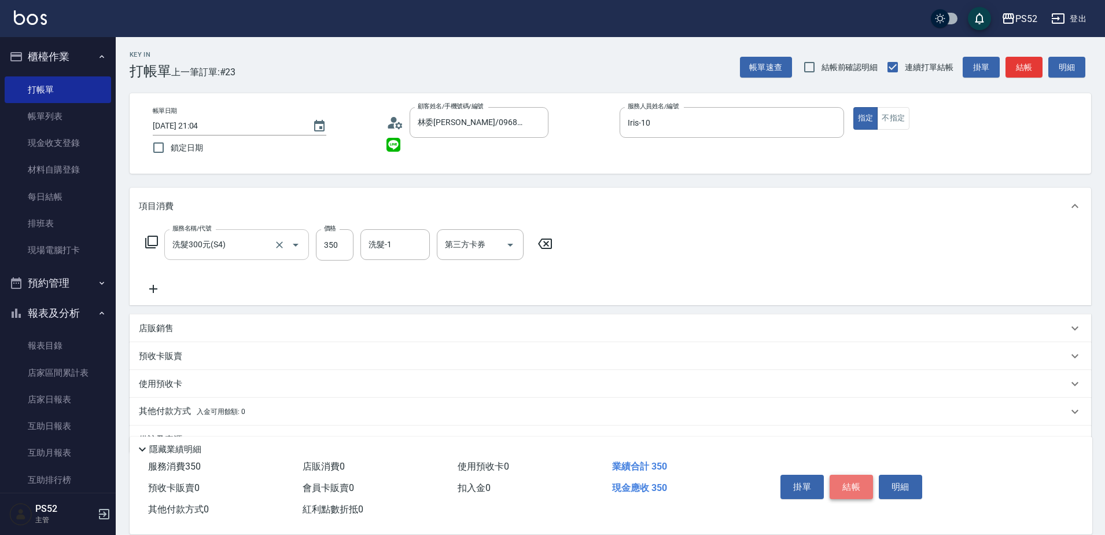
click at [855, 484] on button "結帳" at bounding box center [851, 486] width 43 height 24
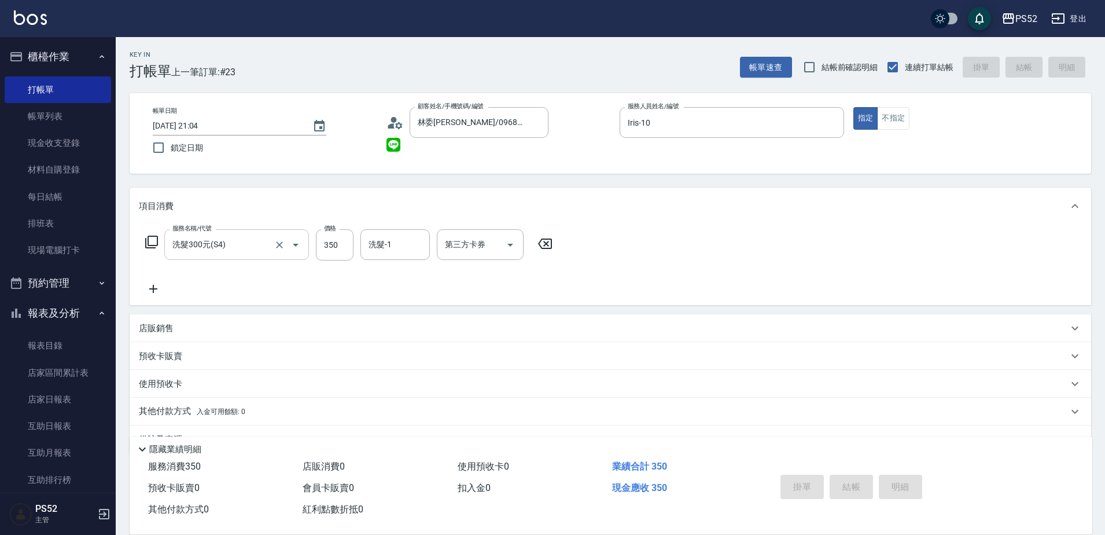
type input "2025/08/13 21:05"
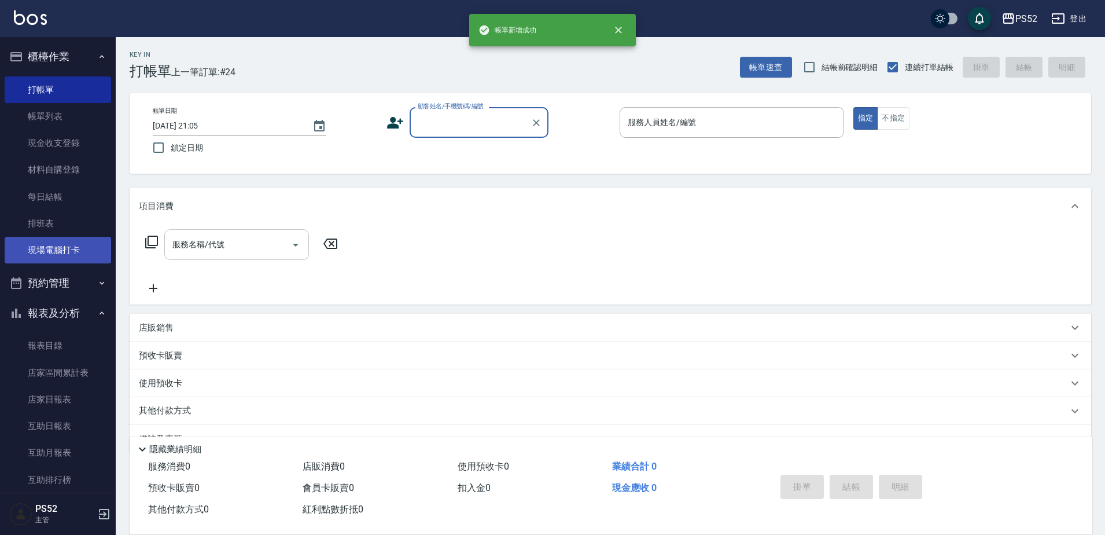
click at [61, 241] on link "現場電腦打卡" at bounding box center [58, 250] width 106 height 27
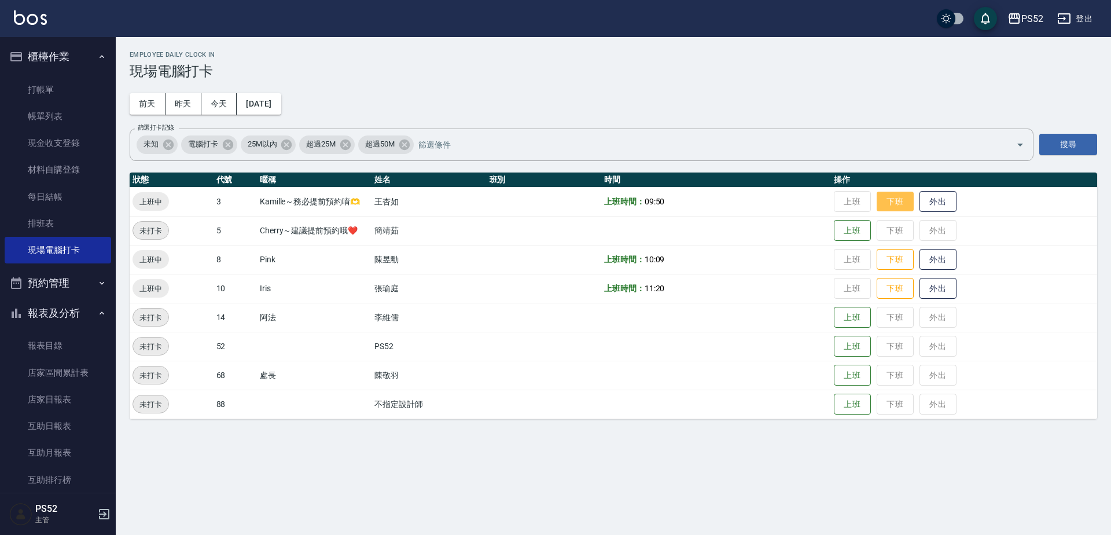
click at [890, 208] on button "下班" at bounding box center [895, 202] width 37 height 20
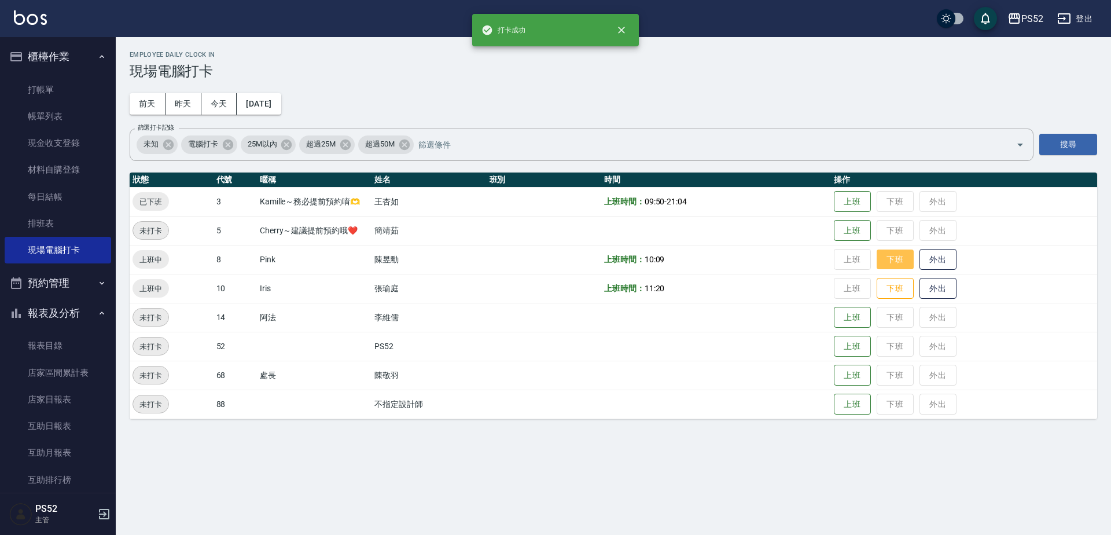
click at [887, 263] on button "下班" at bounding box center [895, 259] width 37 height 20
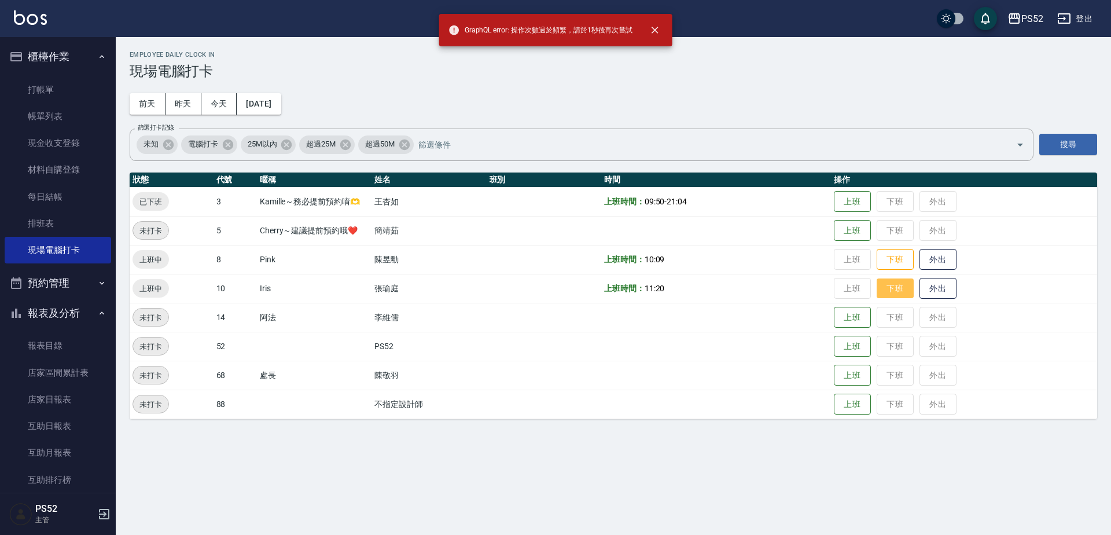
click at [893, 280] on button "下班" at bounding box center [895, 288] width 37 height 20
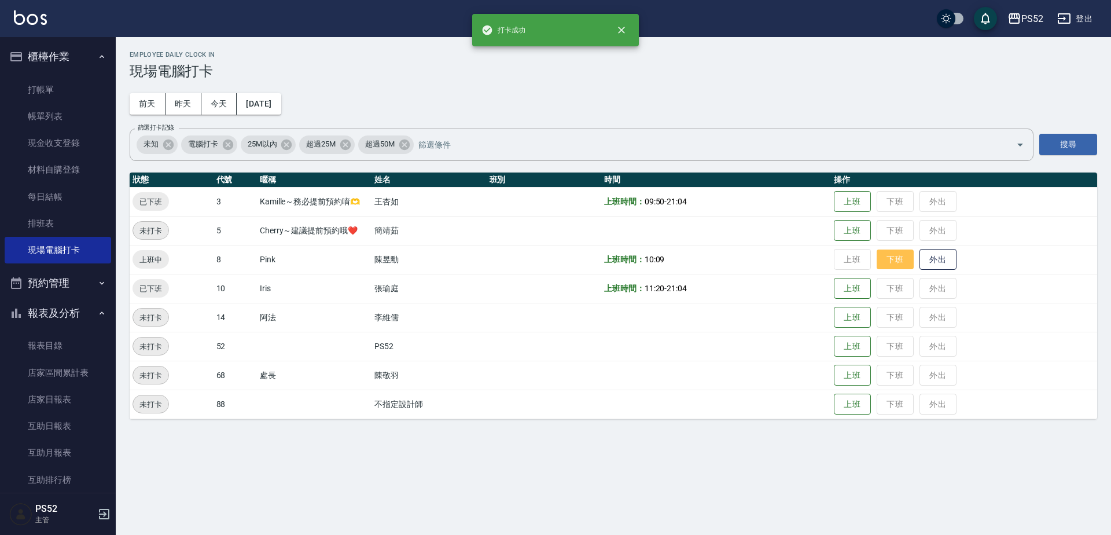
click at [895, 263] on button "下班" at bounding box center [895, 259] width 37 height 20
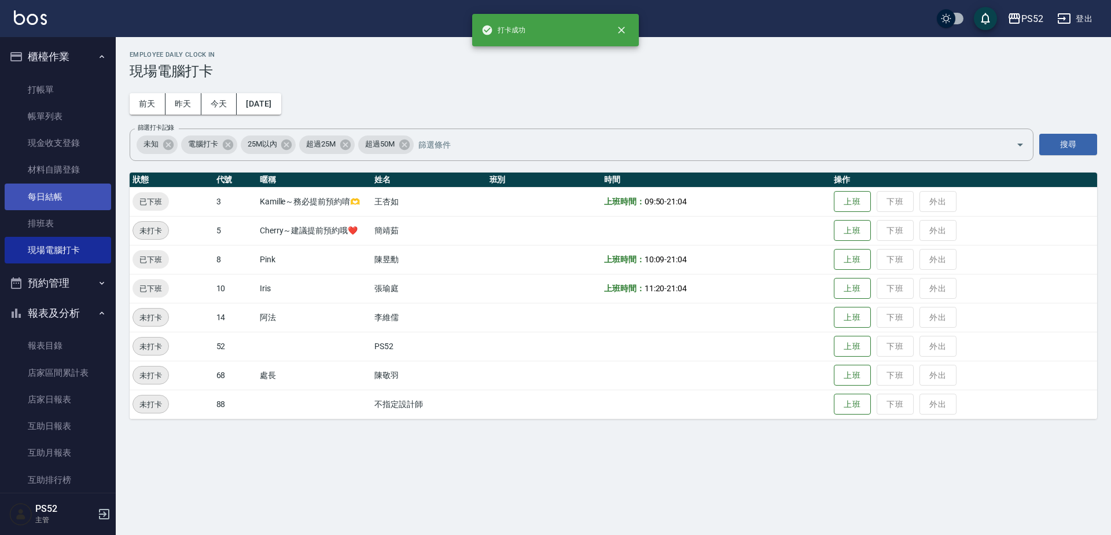
click at [52, 192] on link "每日結帳" at bounding box center [58, 196] width 106 height 27
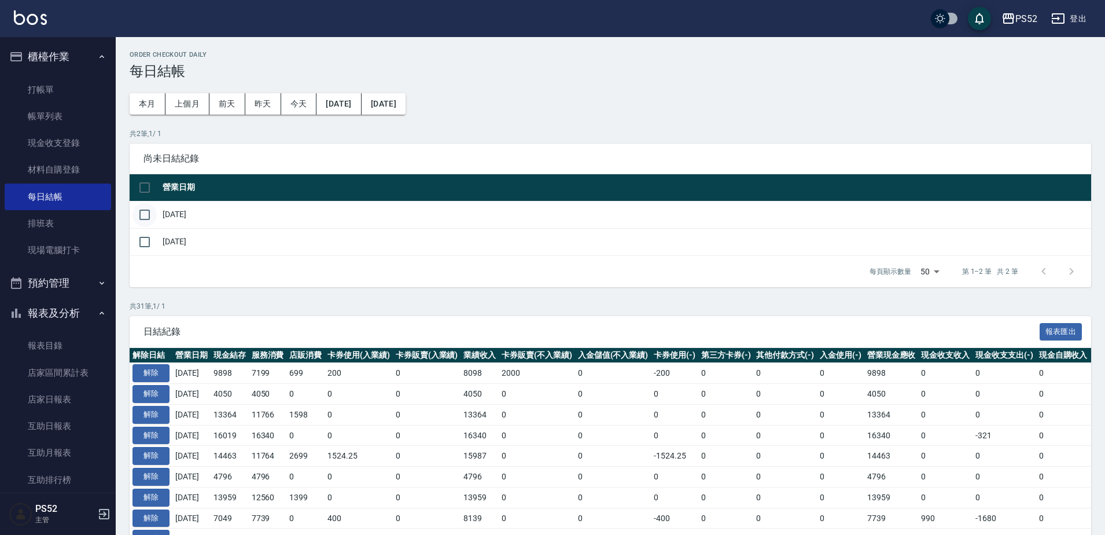
click at [141, 209] on input "checkbox" at bounding box center [144, 214] width 24 height 24
checkbox input "true"
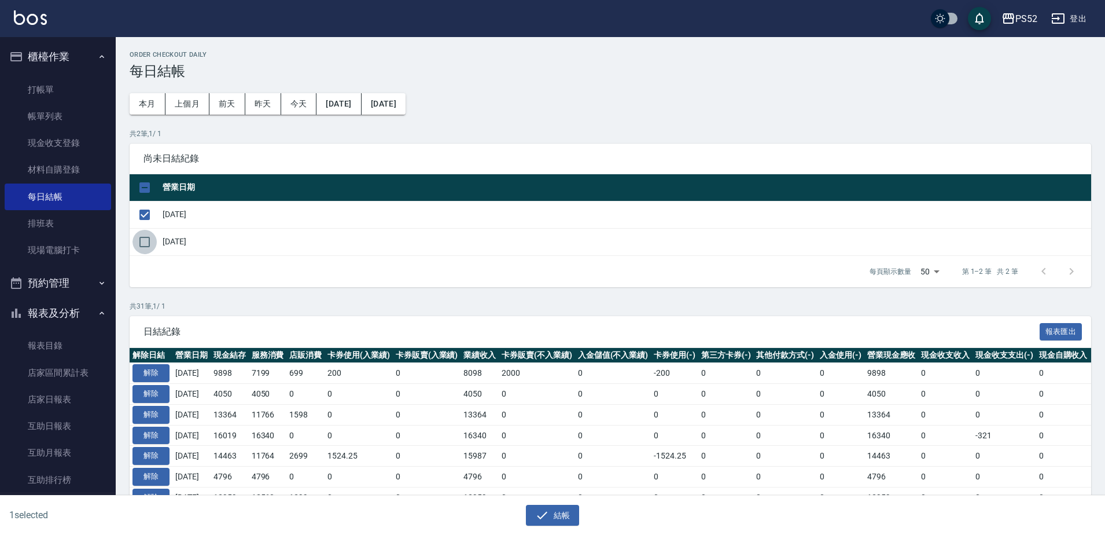
click at [145, 239] on input "checkbox" at bounding box center [144, 242] width 24 height 24
checkbox input "true"
click at [543, 510] on icon "button" at bounding box center [542, 515] width 14 height 14
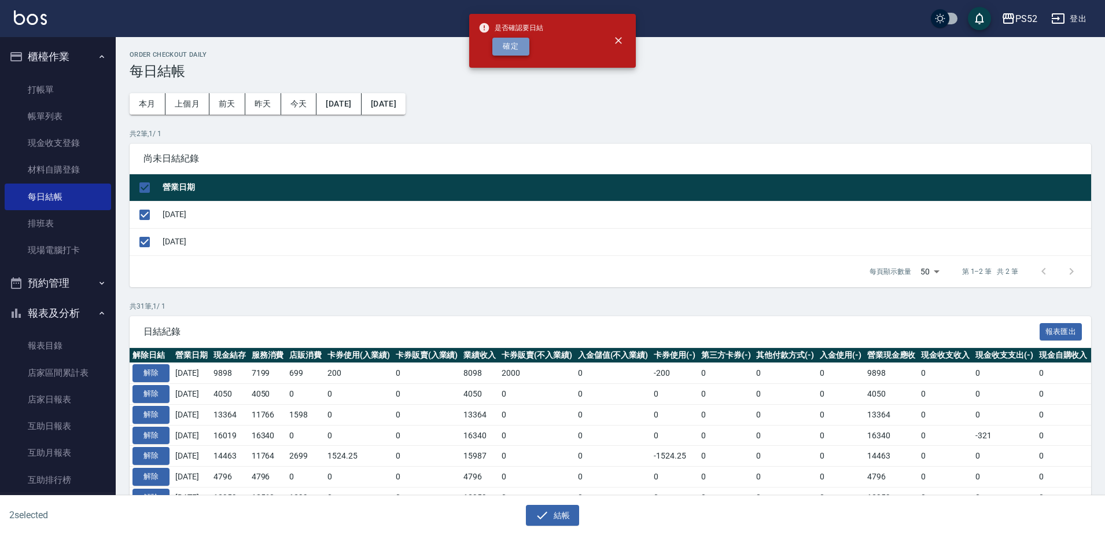
click at [514, 46] on button "確定" at bounding box center [510, 47] width 37 height 18
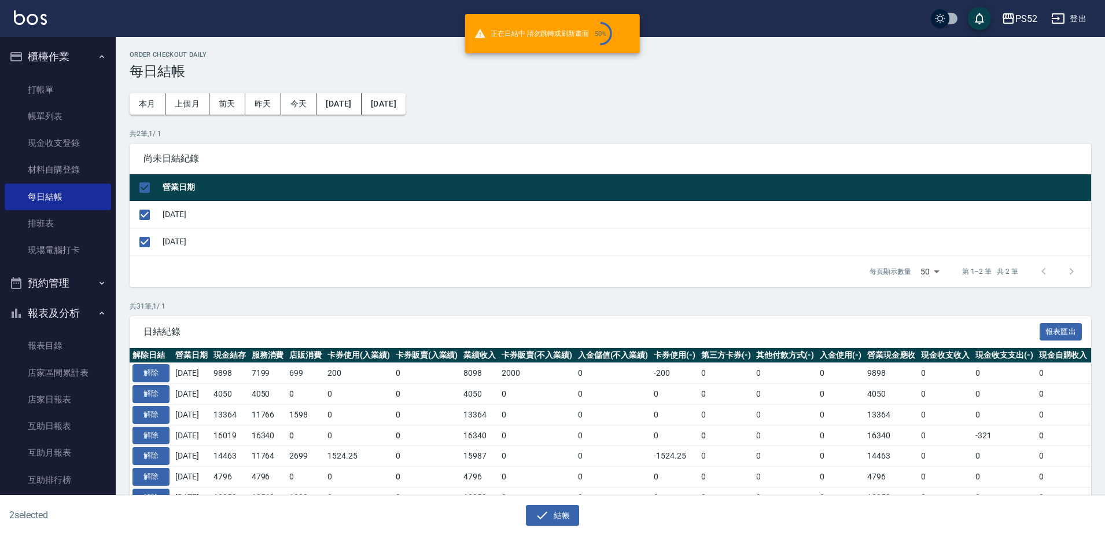
checkbox input "false"
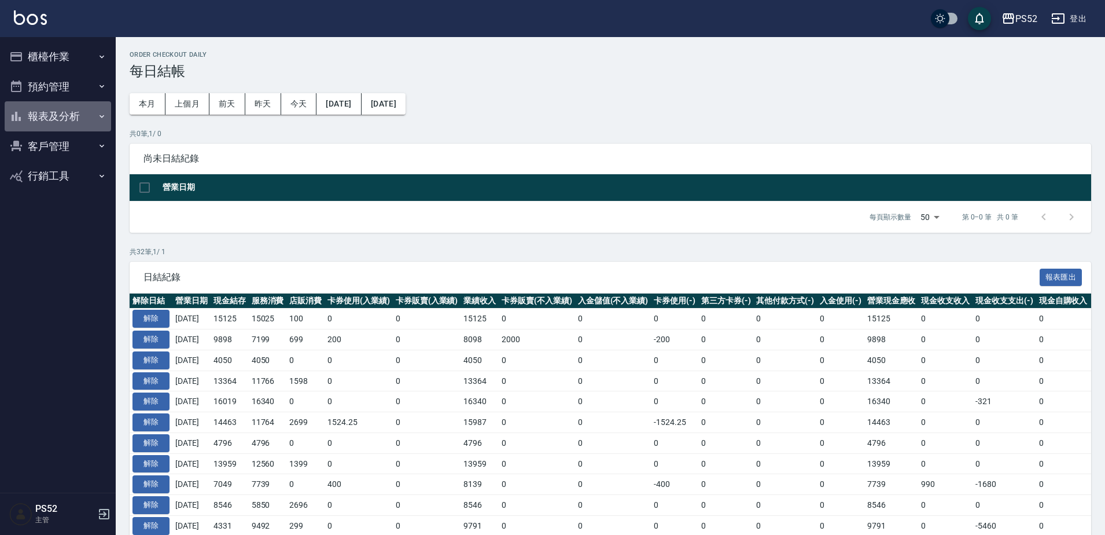
click at [54, 124] on button "報表及分析" at bounding box center [58, 116] width 106 height 30
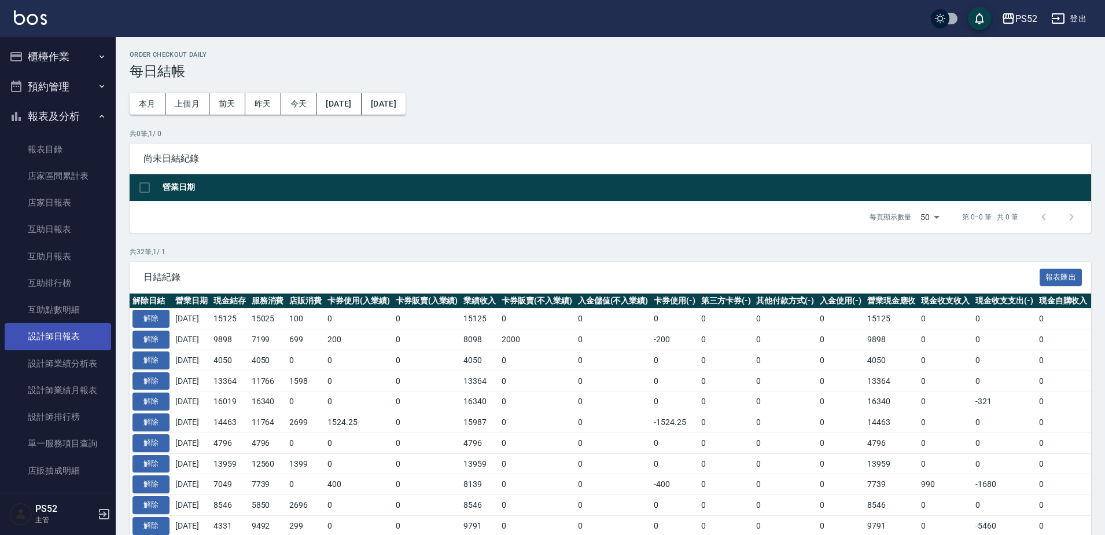
click at [73, 340] on link "設計師日報表" at bounding box center [58, 336] width 106 height 27
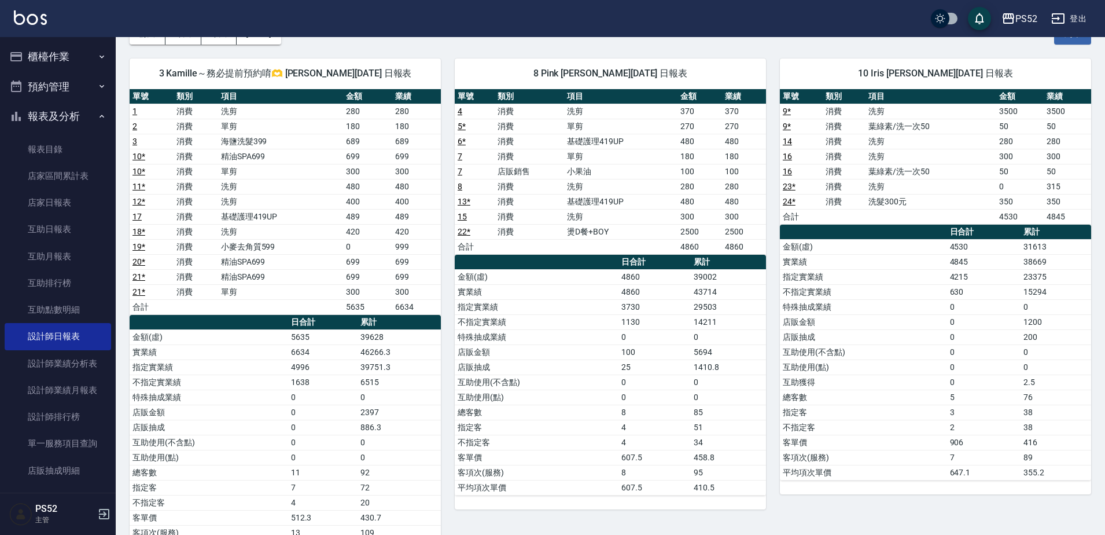
scroll to position [77, 0]
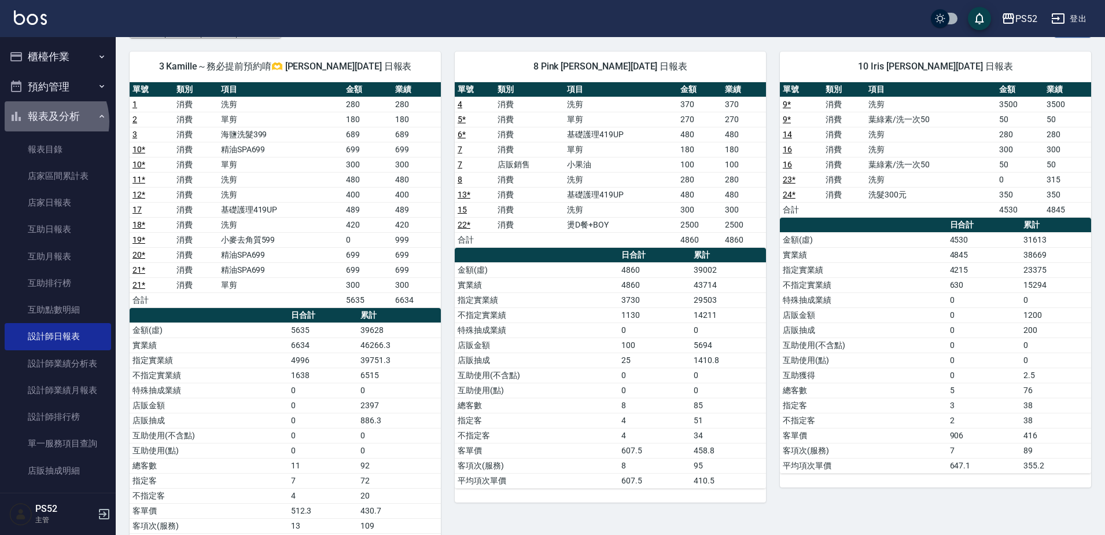
click at [42, 121] on button "報表及分析" at bounding box center [58, 116] width 106 height 30
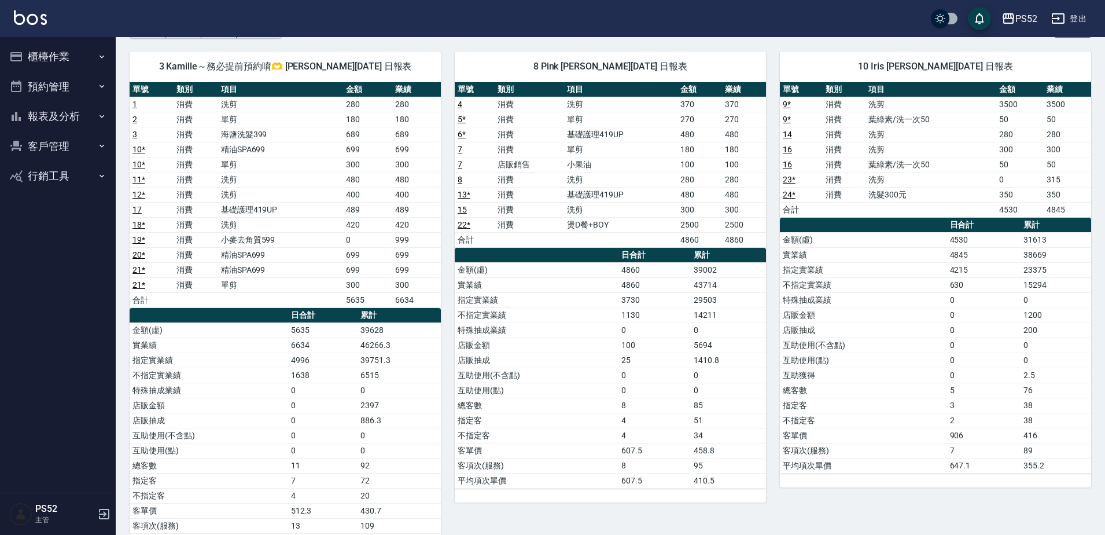
click at [51, 65] on button "櫃檯作業" at bounding box center [58, 57] width 106 height 30
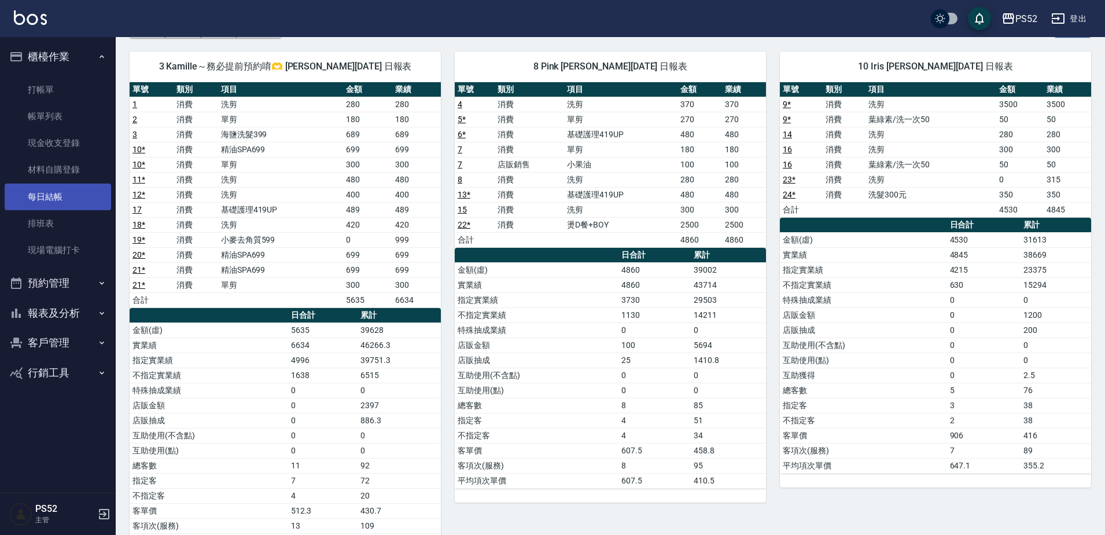
click at [66, 193] on link "每日結帳" at bounding box center [58, 196] width 106 height 27
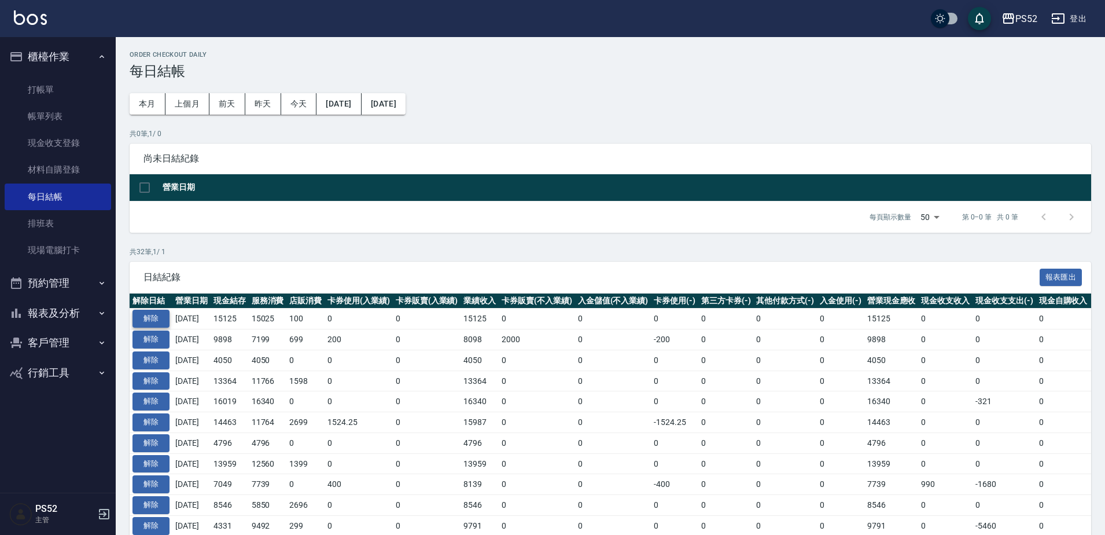
click at [145, 316] on button "解除" at bounding box center [150, 319] width 37 height 18
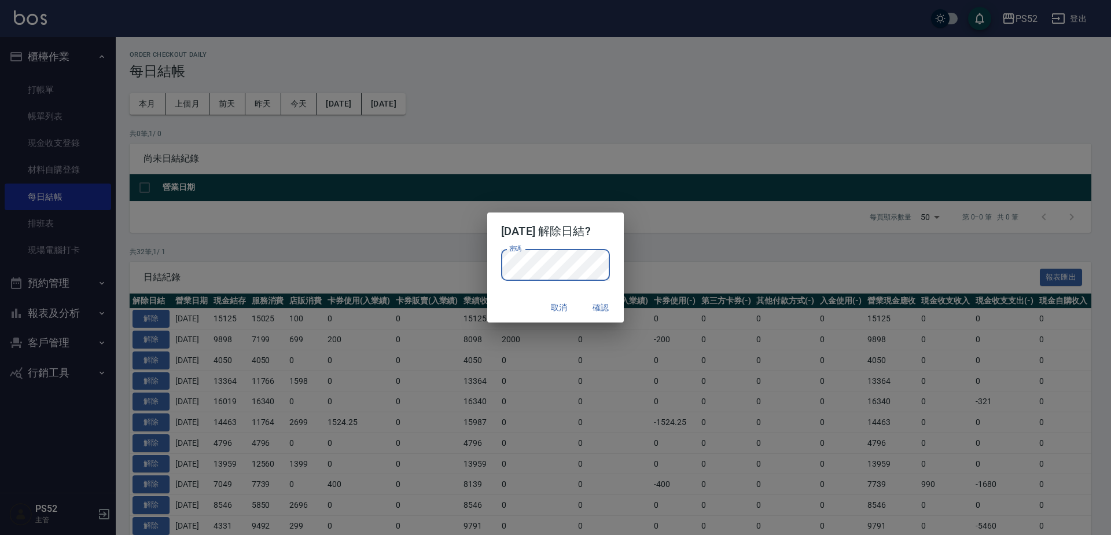
click at [603, 306] on button "確認" at bounding box center [600, 307] width 37 height 21
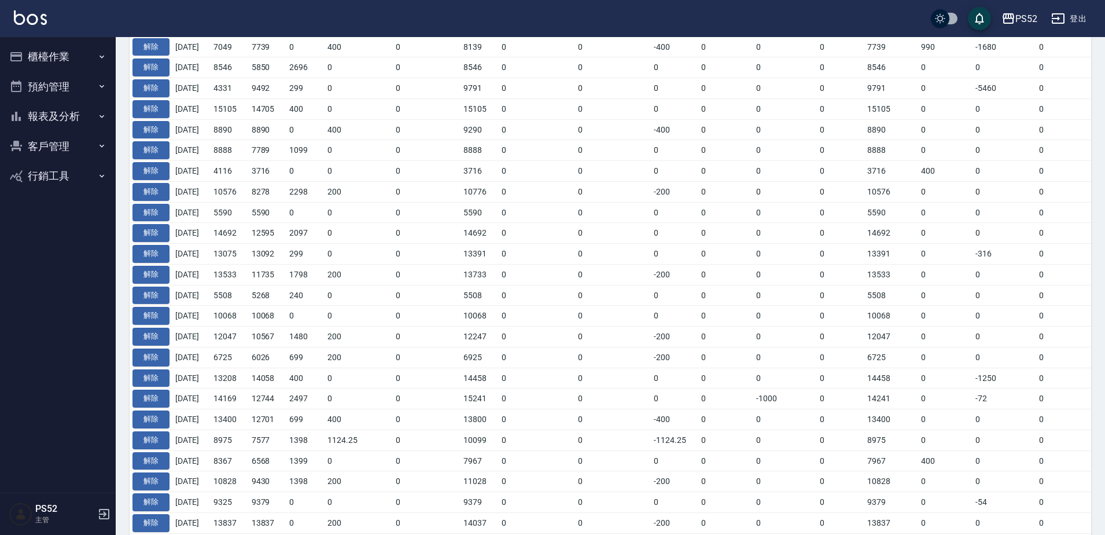
scroll to position [513, 0]
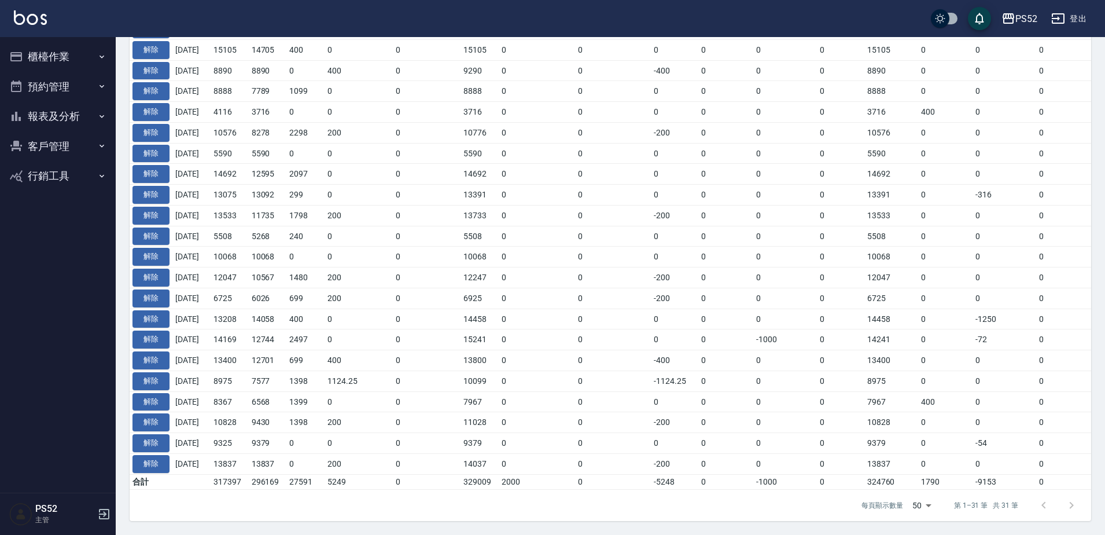
click at [51, 105] on ul "櫃檯作業 打帳單 帳單列表 現金收支登錄 材料自購登錄 每日結帳 排班表 現場電腦打卡 預約管理 預約管理 單日預約紀錄 單週預約紀錄 報表及分析 報表目錄 …" at bounding box center [58, 116] width 106 height 159
click at [58, 70] on button "櫃檯作業" at bounding box center [58, 57] width 106 height 30
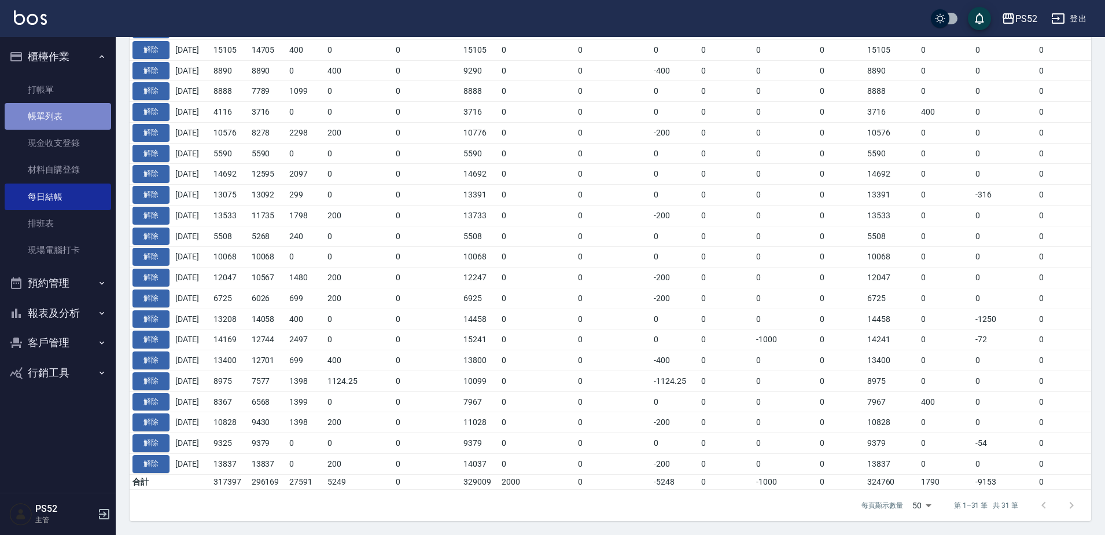
click at [56, 111] on link "帳單列表" at bounding box center [58, 116] width 106 height 27
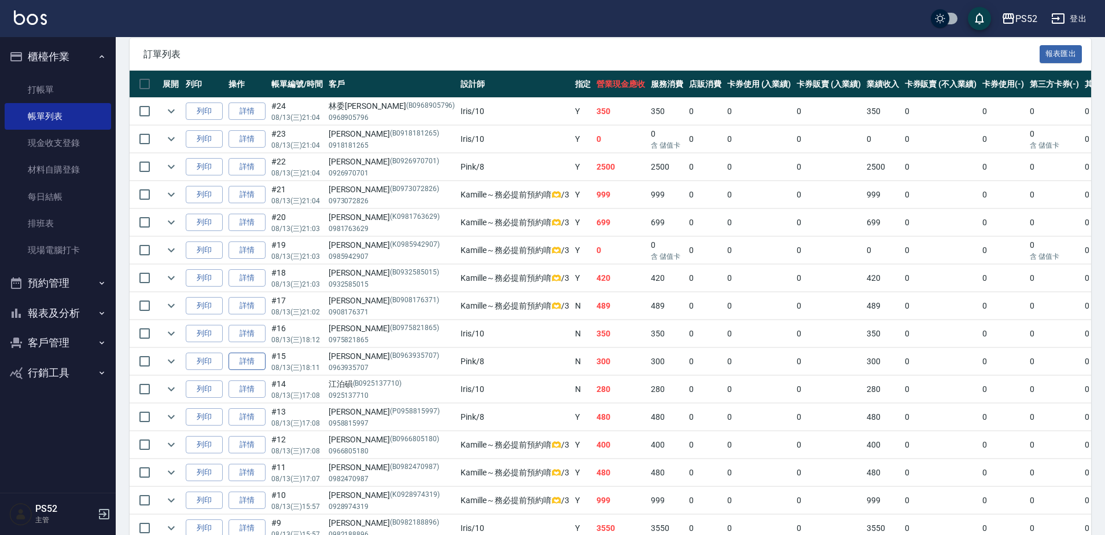
scroll to position [366, 0]
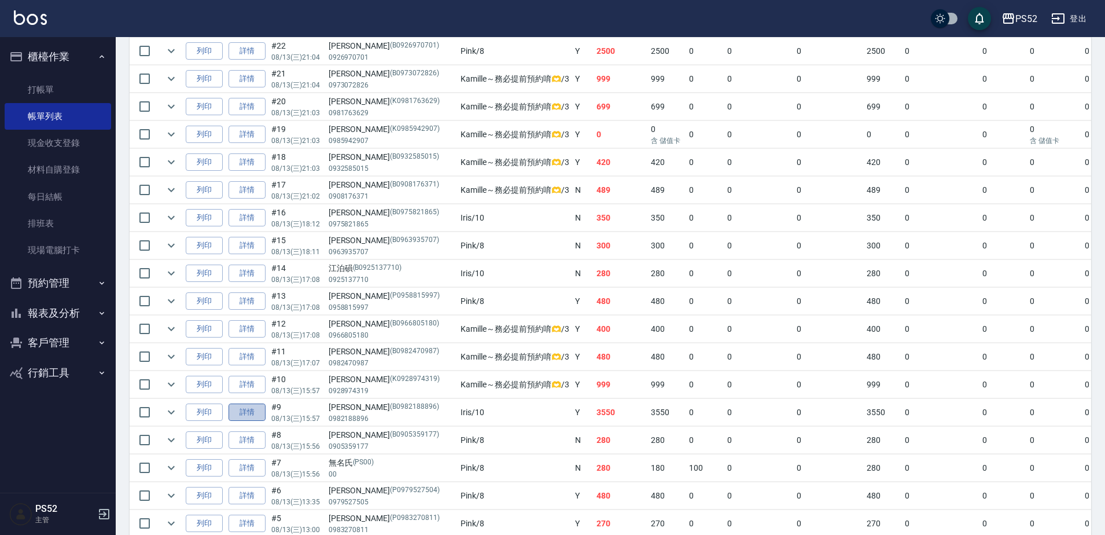
click at [259, 415] on link "詳情" at bounding box center [247, 412] width 37 height 18
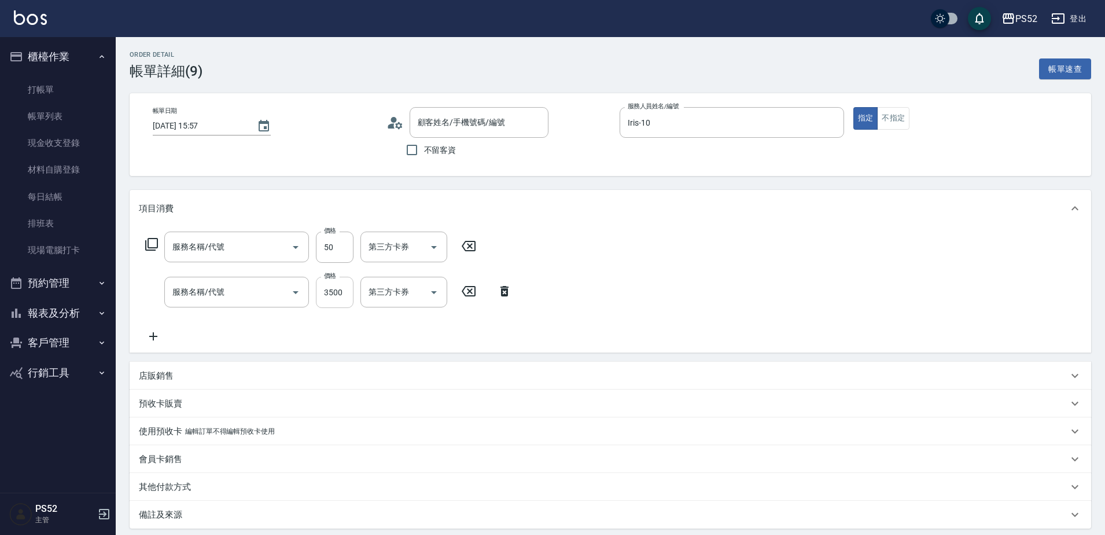
type input "2025/08/13 15:57"
type input "Iris-10"
type input "葉綠素/洗一次50(S3)"
type input "洗剪(C1)"
type input "王玲雅/0982188896/B0982188896"
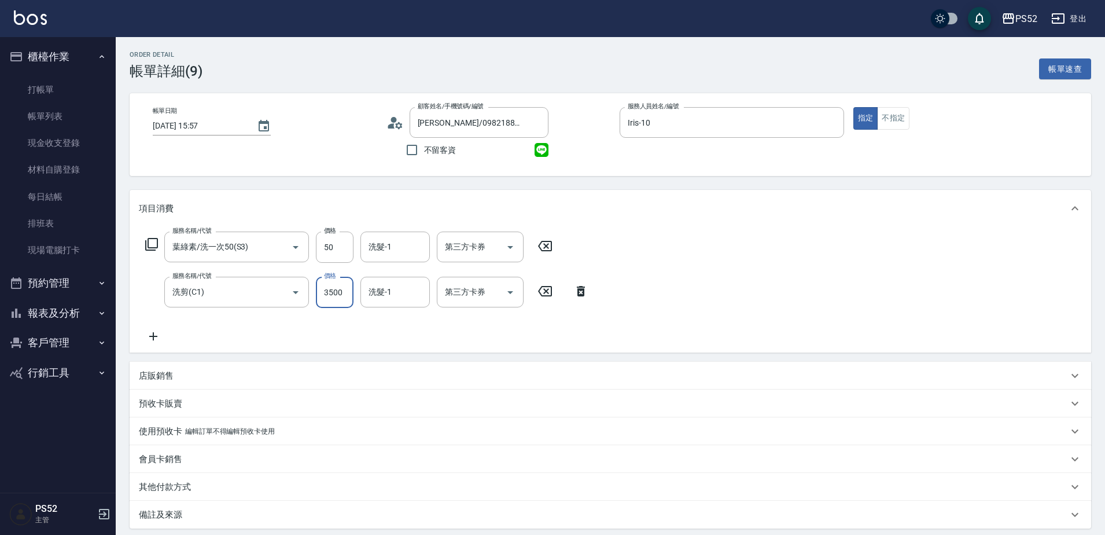
click at [343, 298] on input "3500" at bounding box center [335, 292] width 38 height 31
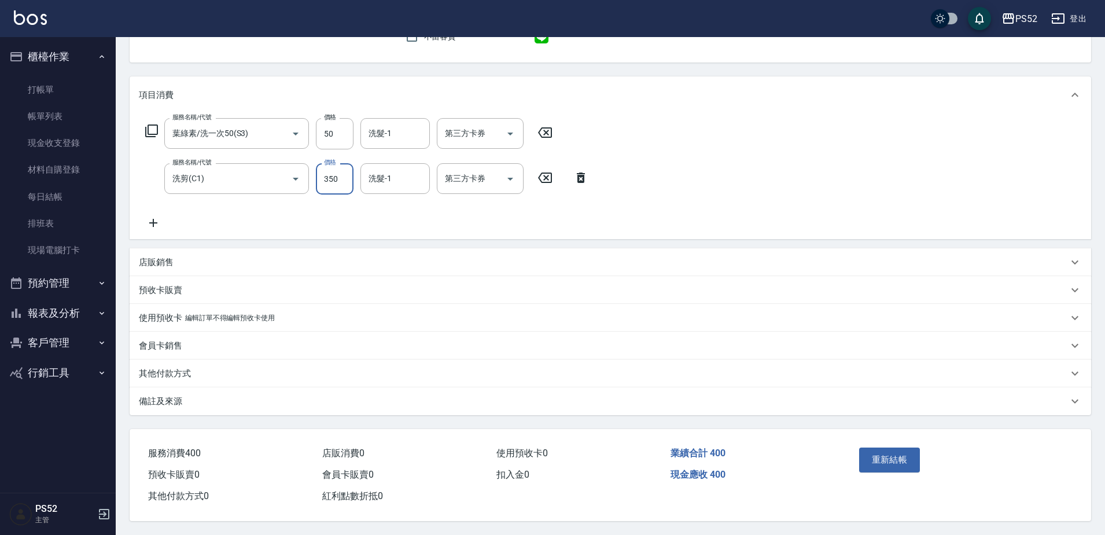
scroll to position [119, 0]
type input "350"
click at [881, 447] on button "重新結帳" at bounding box center [889, 459] width 61 height 24
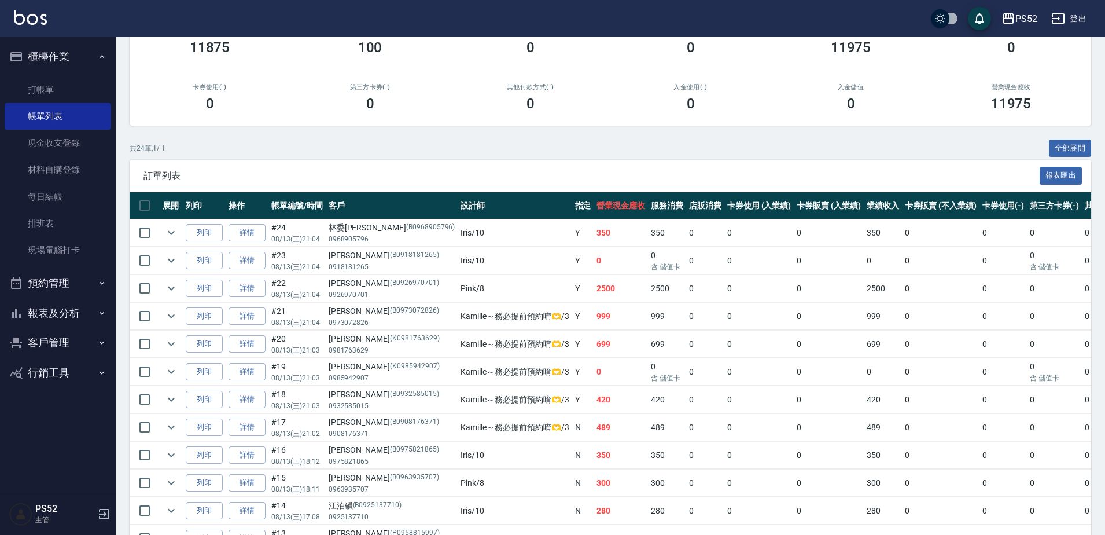
scroll to position [97, 0]
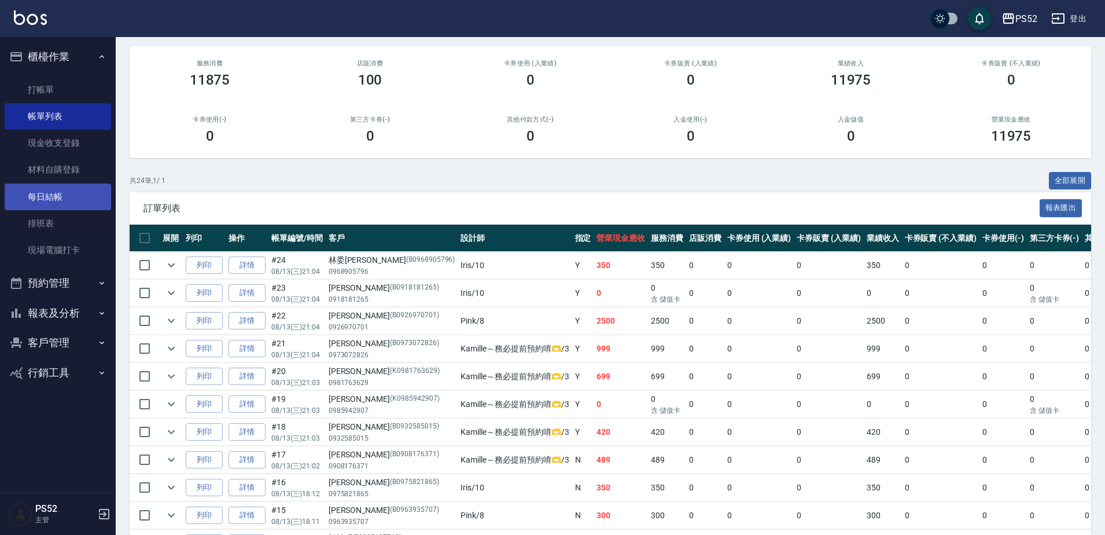
click at [54, 194] on link "每日結帳" at bounding box center [58, 196] width 106 height 27
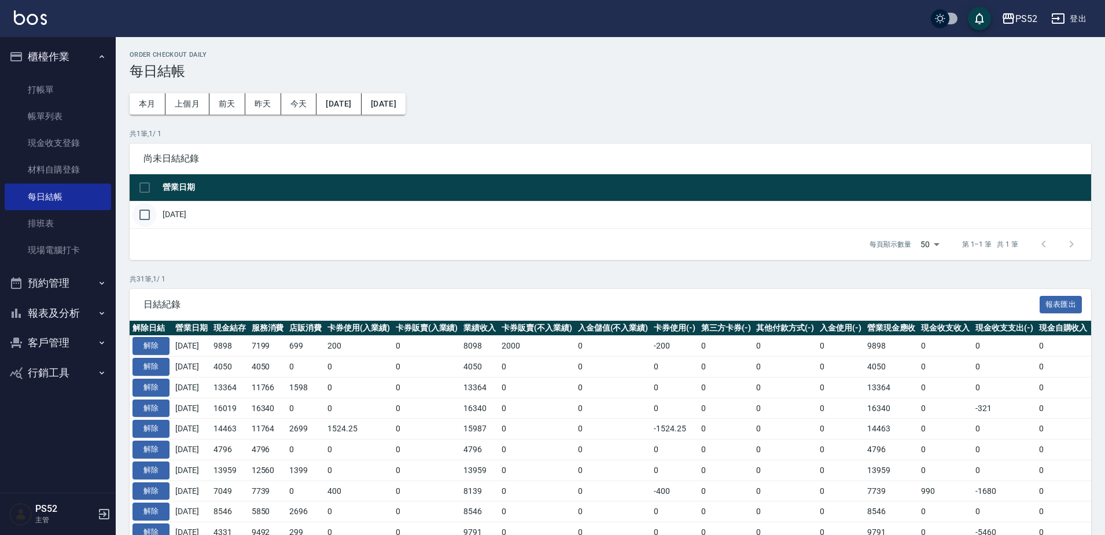
click at [150, 212] on input "checkbox" at bounding box center [144, 214] width 24 height 24
checkbox input "true"
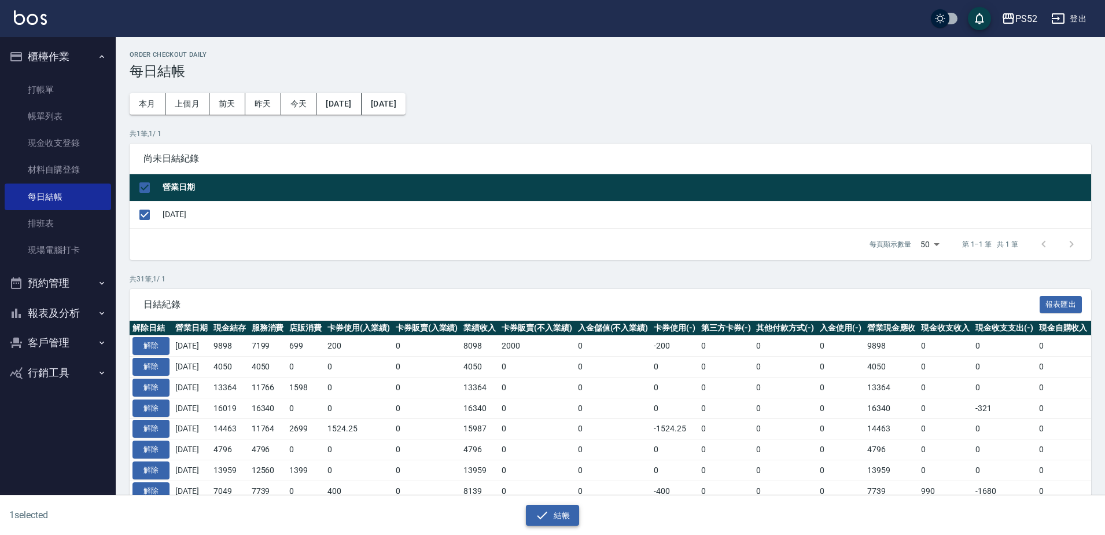
click at [539, 522] on button "結帳" at bounding box center [553, 515] width 54 height 21
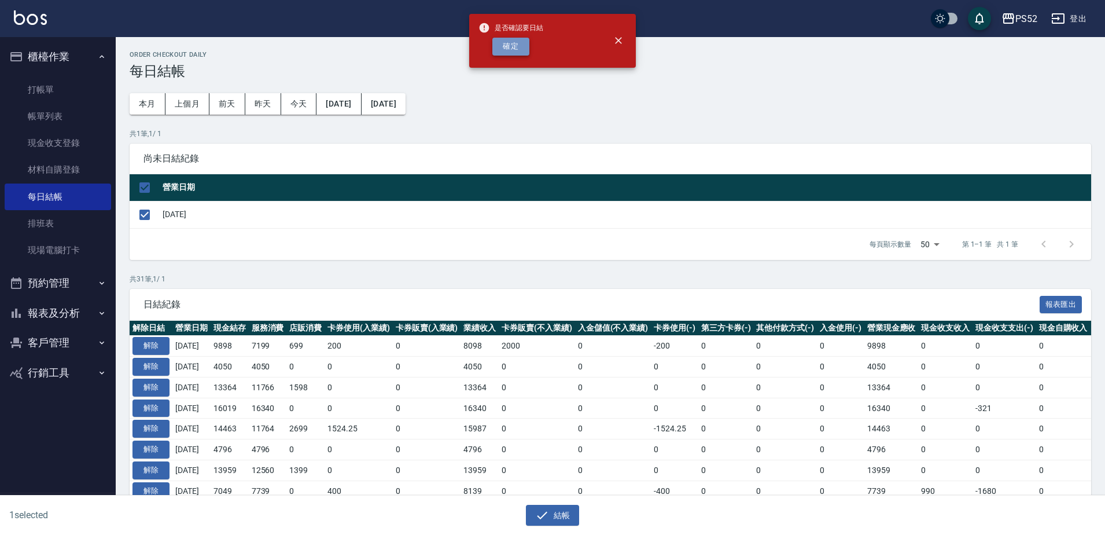
click at [516, 49] on button "確定" at bounding box center [510, 47] width 37 height 18
checkbox input "false"
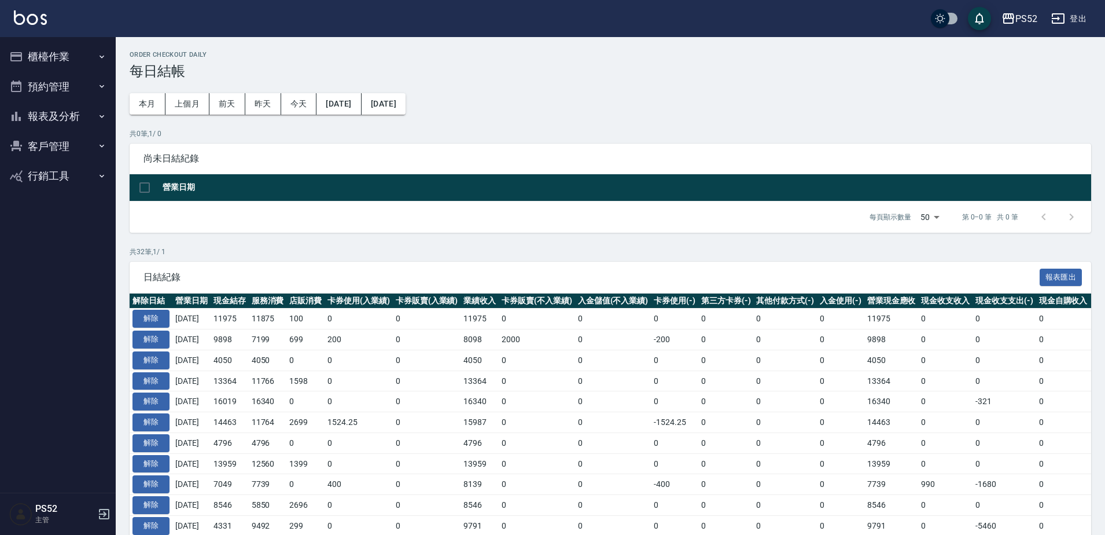
click at [78, 130] on button "報表及分析" at bounding box center [58, 116] width 106 height 30
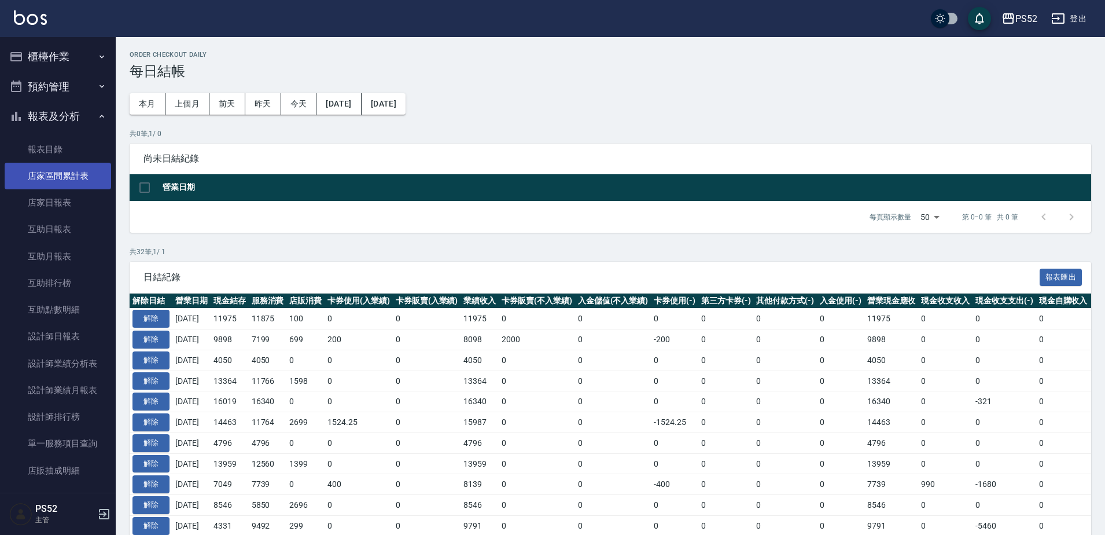
click at [81, 167] on link "店家區間累計表" at bounding box center [58, 176] width 106 height 27
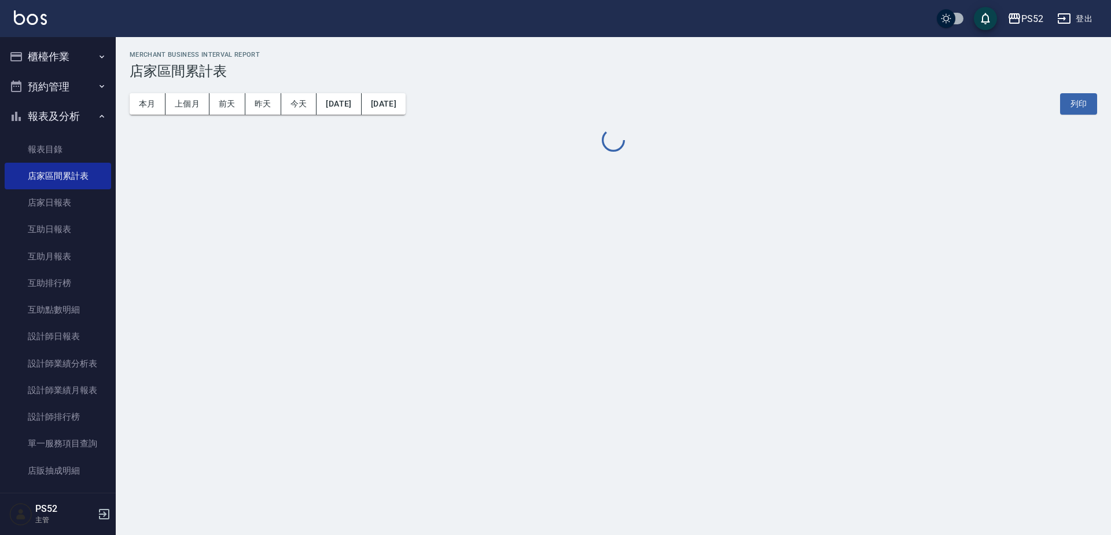
click at [329, 99] on button "[DATE]" at bounding box center [338, 103] width 45 height 21
click at [361, 106] on button "[DATE]" at bounding box center [338, 103] width 45 height 21
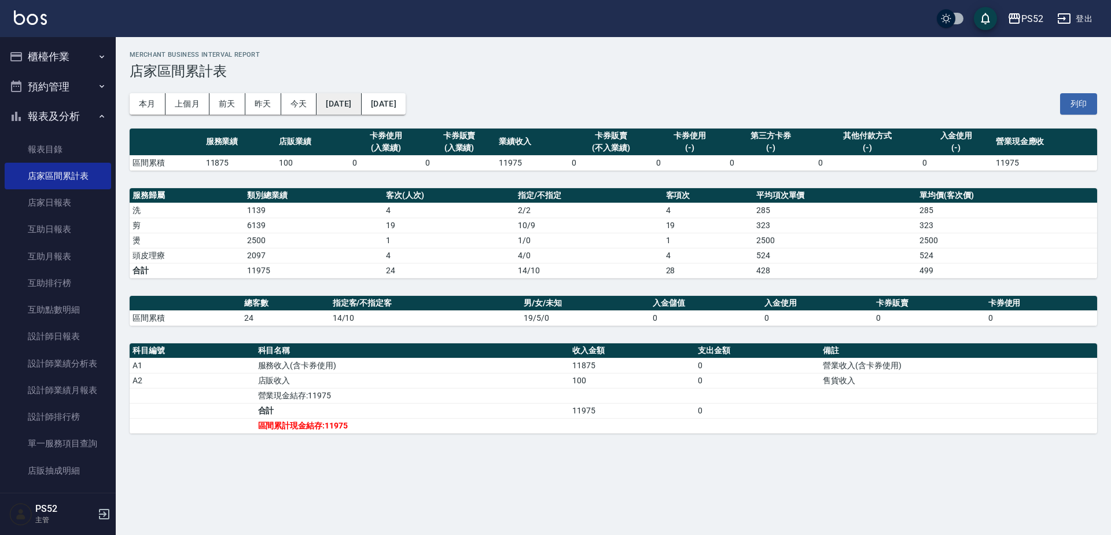
click at [361, 98] on button "[DATE]" at bounding box center [338, 103] width 45 height 21
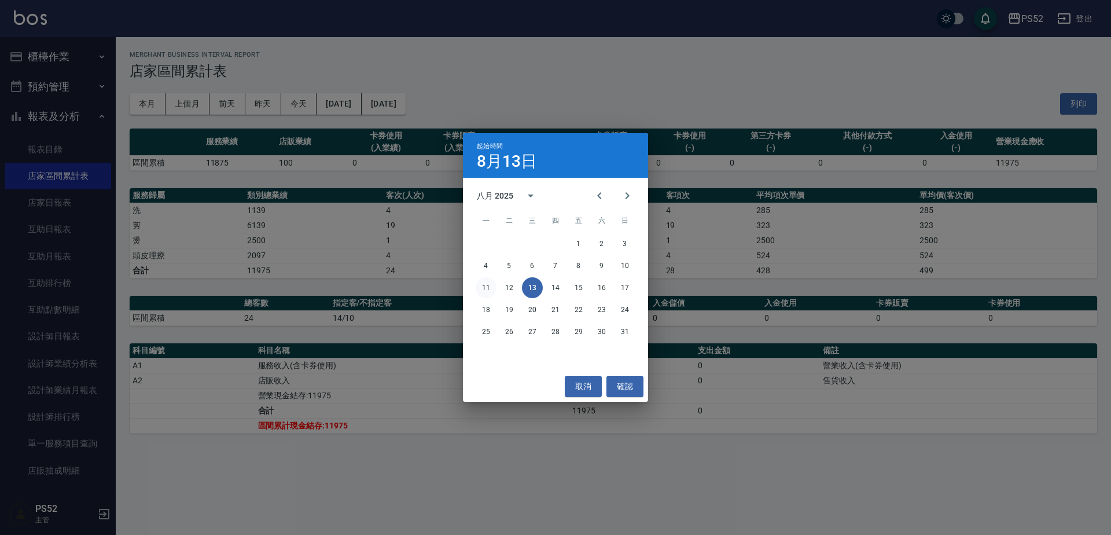
click at [483, 285] on button "11" at bounding box center [486, 287] width 21 height 21
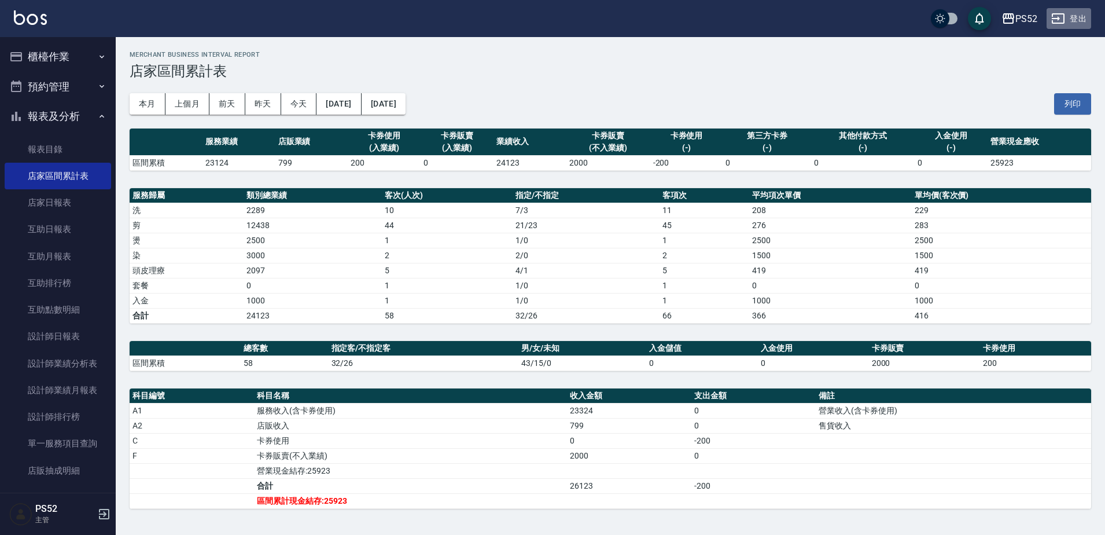
click at [1074, 19] on button "登出" at bounding box center [1069, 18] width 45 height 21
